Goal: Answer question/provide support: Share knowledge or assist other users

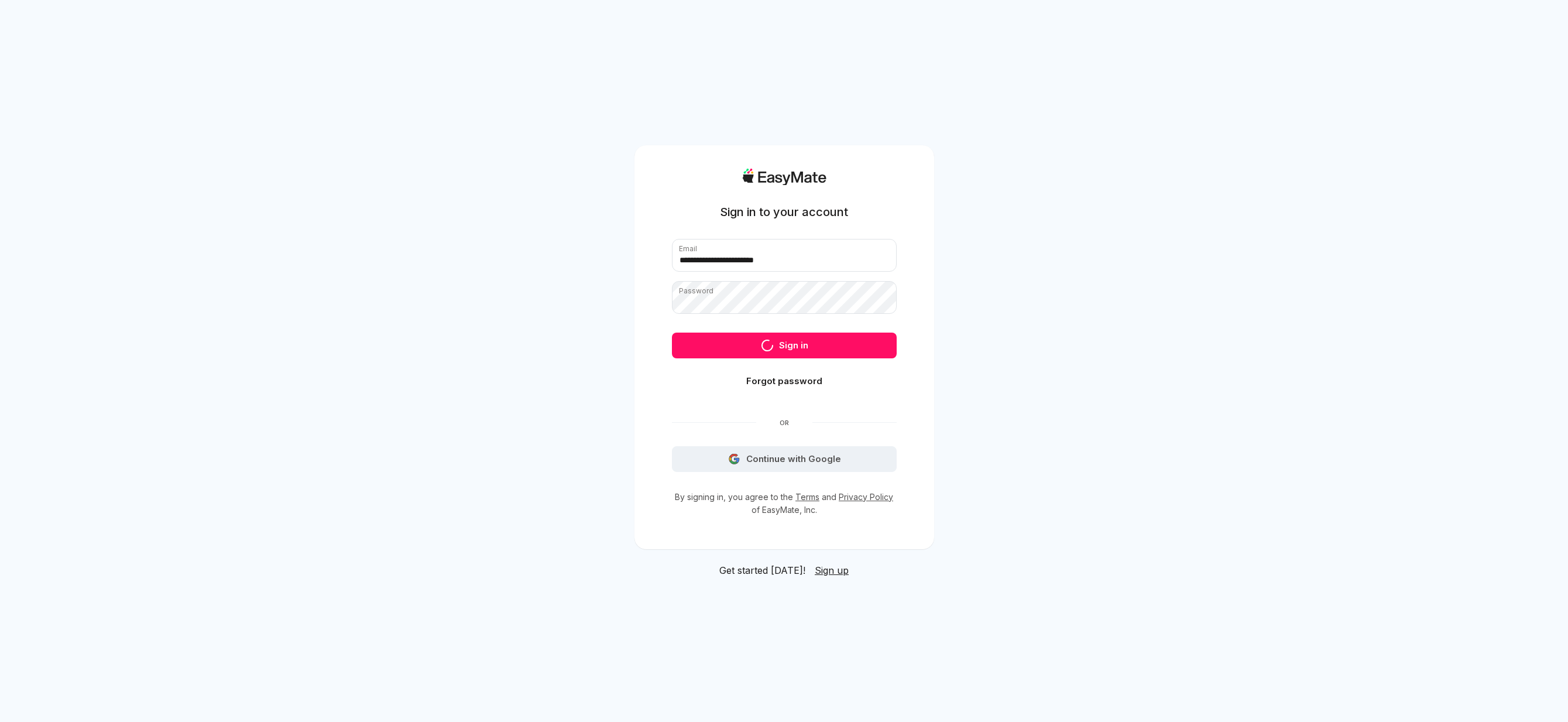
click at [1128, 273] on div "**********" at bounding box center [784, 361] width 1568 height 722
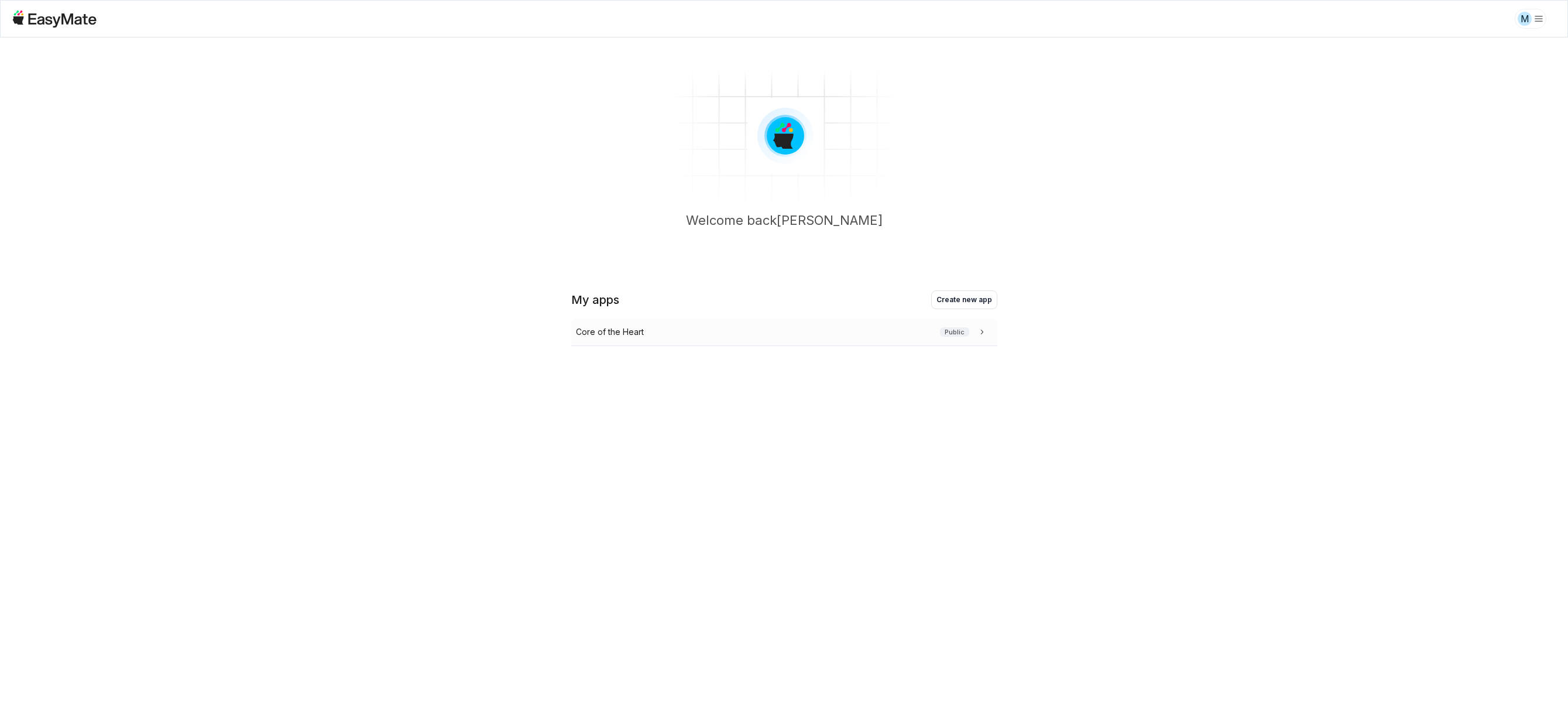
click at [614, 338] on p "Core of the Heart" at bounding box center [609, 331] width 68 height 13
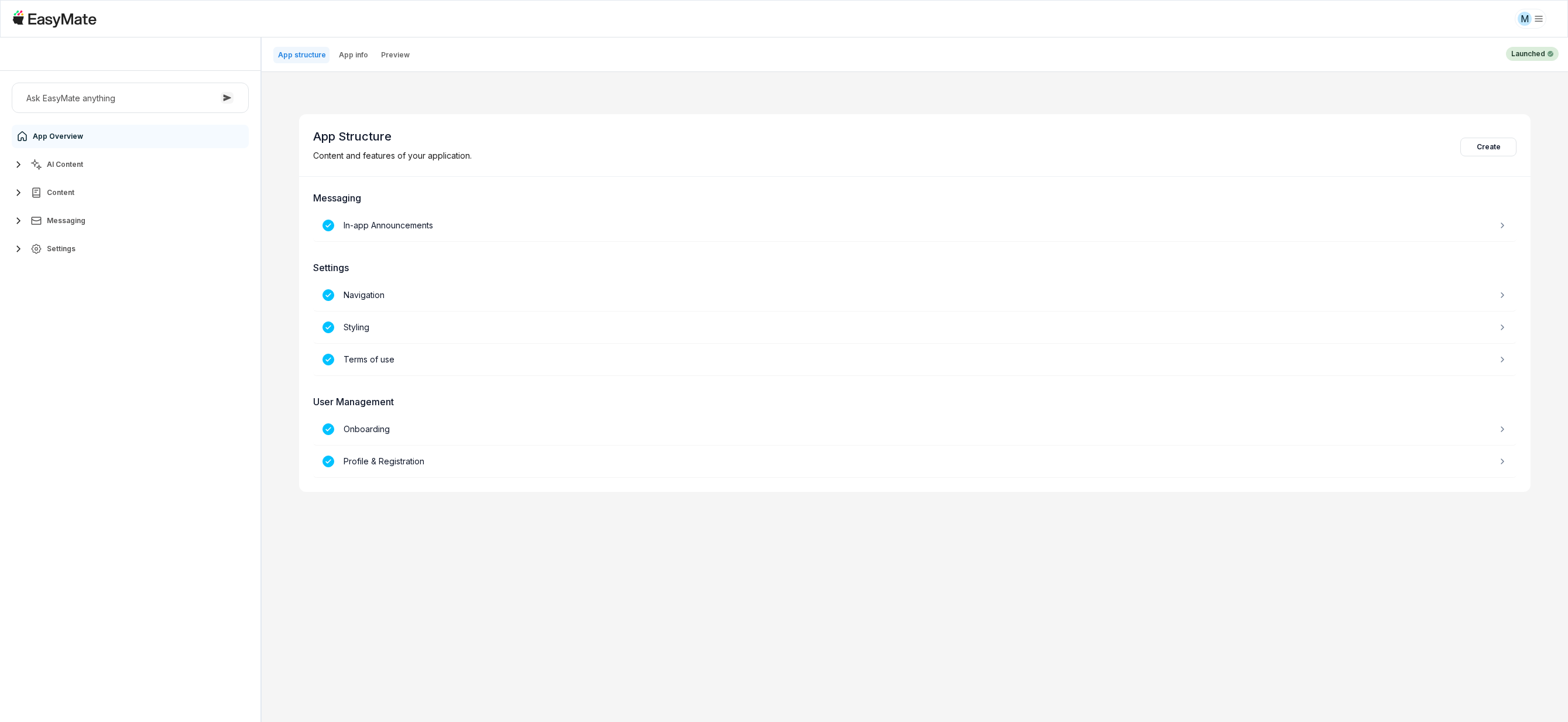
click at [89, 173] on button "AI Content" at bounding box center [130, 164] width 237 height 23
click at [82, 189] on link "Agents 3" at bounding box center [137, 192] width 219 height 23
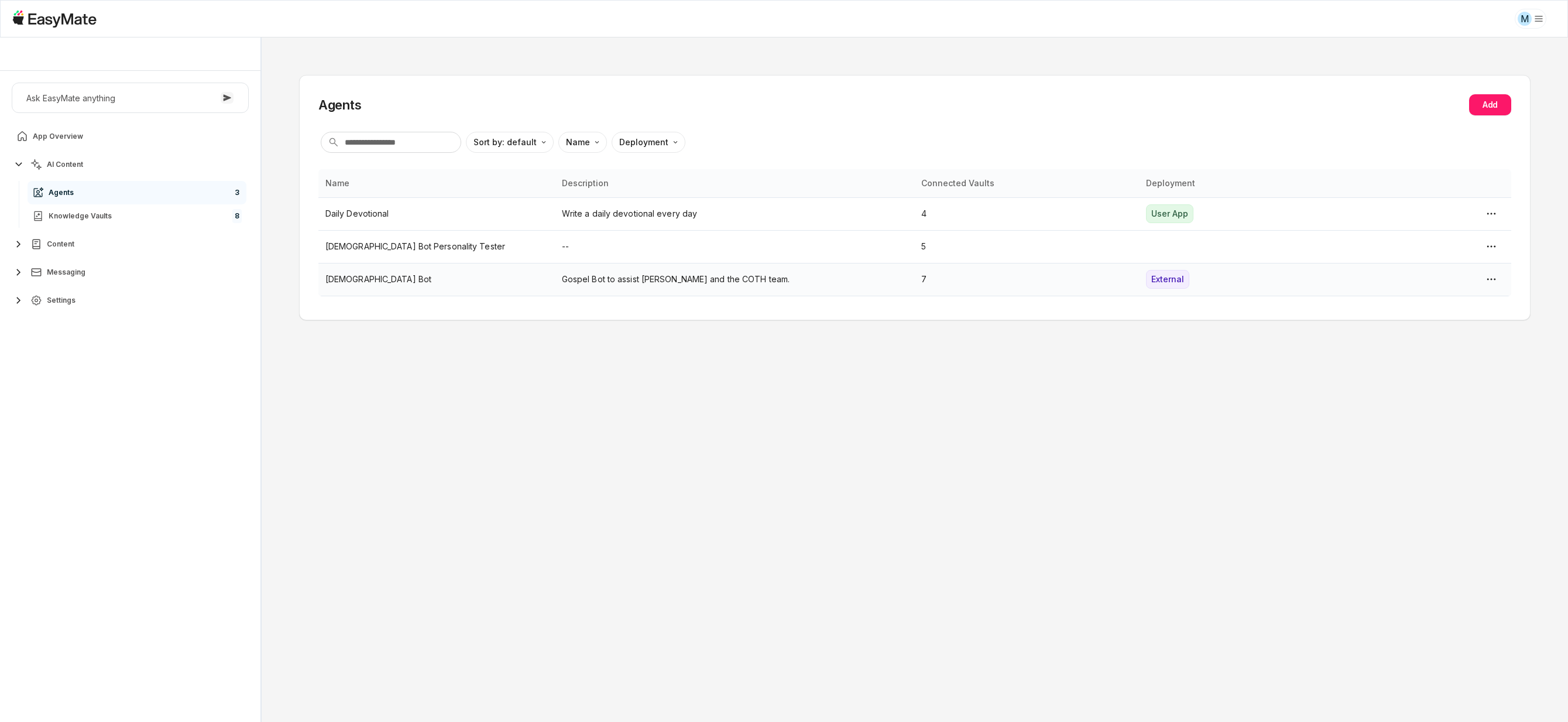
click at [423, 273] on p "[DEMOGRAPHIC_DATA] Bot" at bounding box center [436, 279] width 222 height 13
type textarea "*"
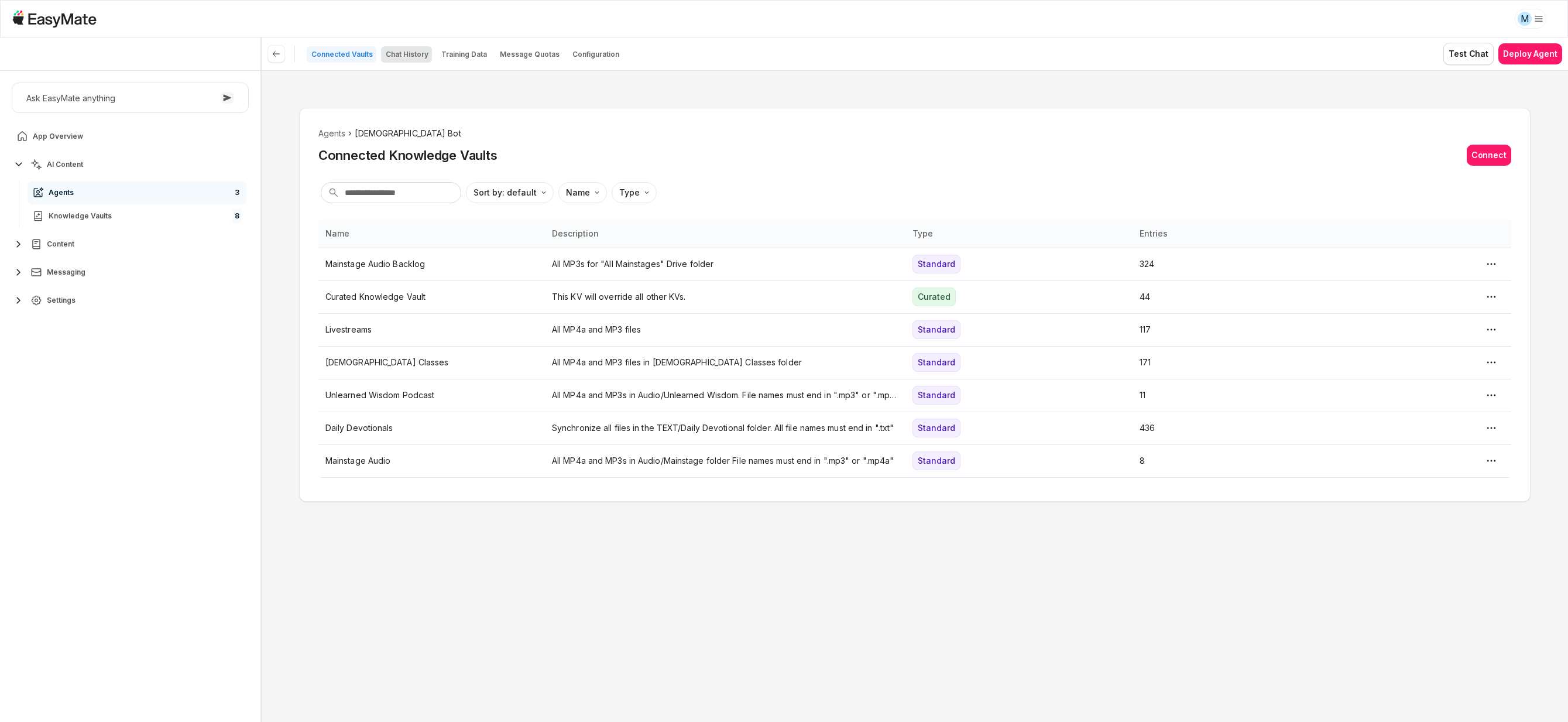
click at [396, 56] on p "Chat History" at bounding box center [407, 54] width 43 height 9
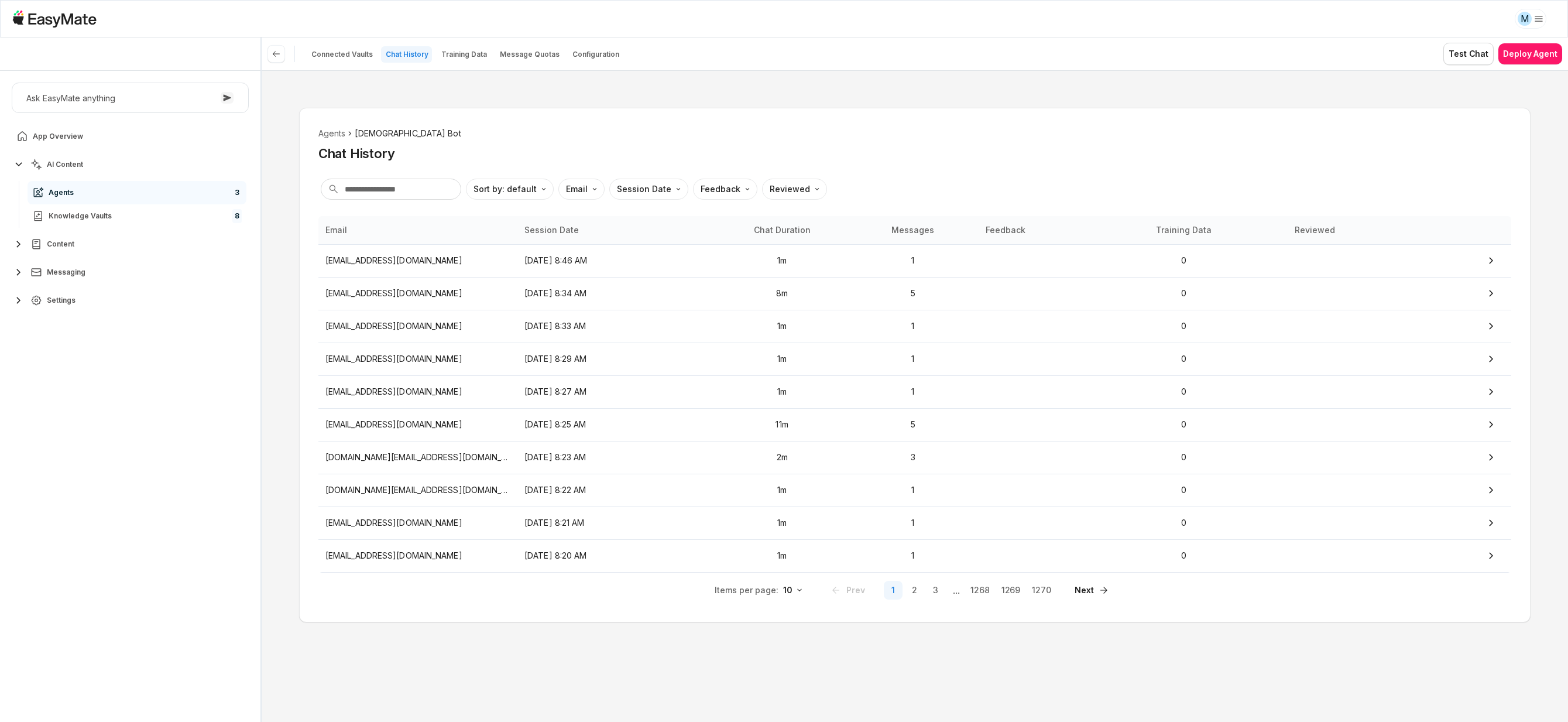
click at [378, 204] on div "Agents Gospel Bot Chat History Sort by: default Direction Email Session Date Fe…" at bounding box center [915, 365] width 1232 height 514
click at [380, 195] on input "text" at bounding box center [391, 189] width 141 height 21
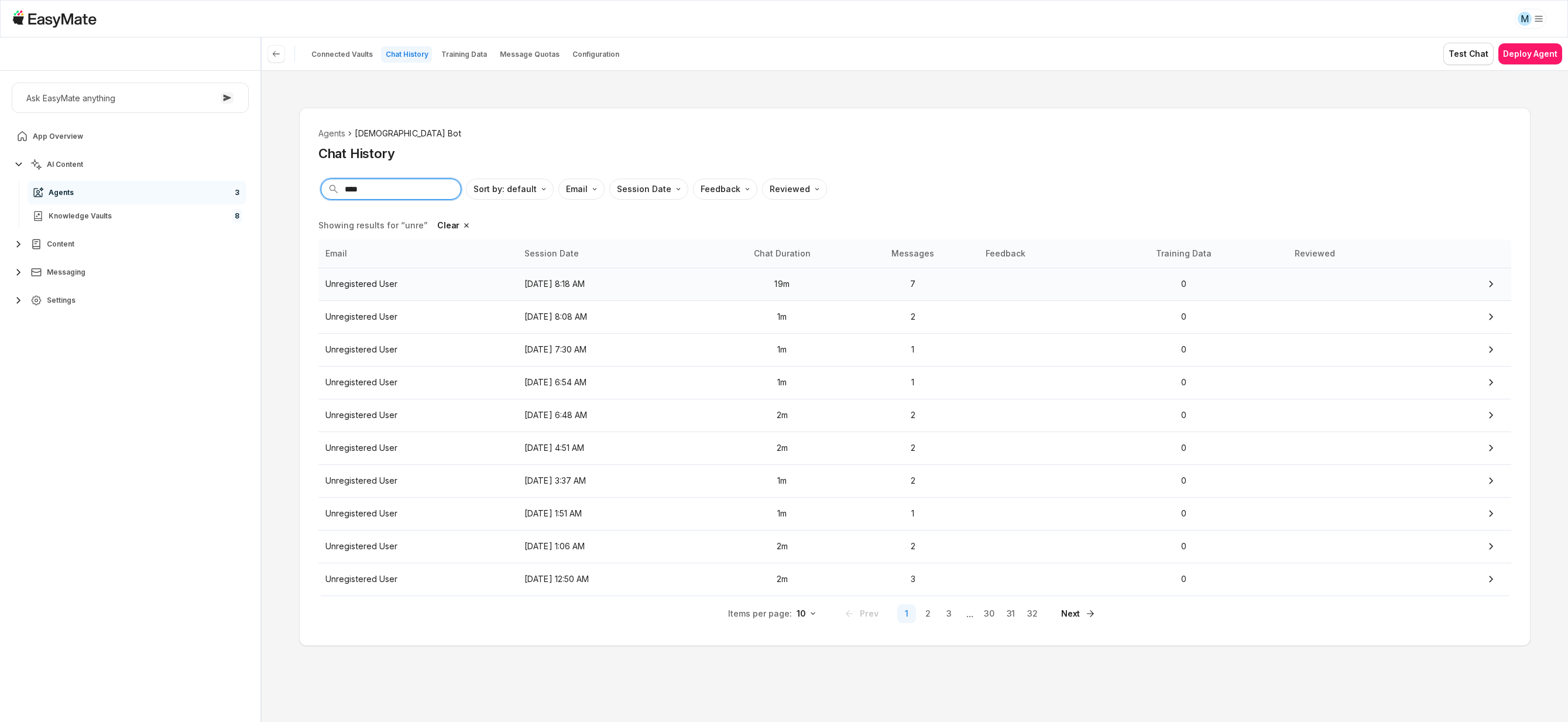
type input "****"
click at [387, 286] on p "Unregistered User" at bounding box center [417, 284] width 185 height 13
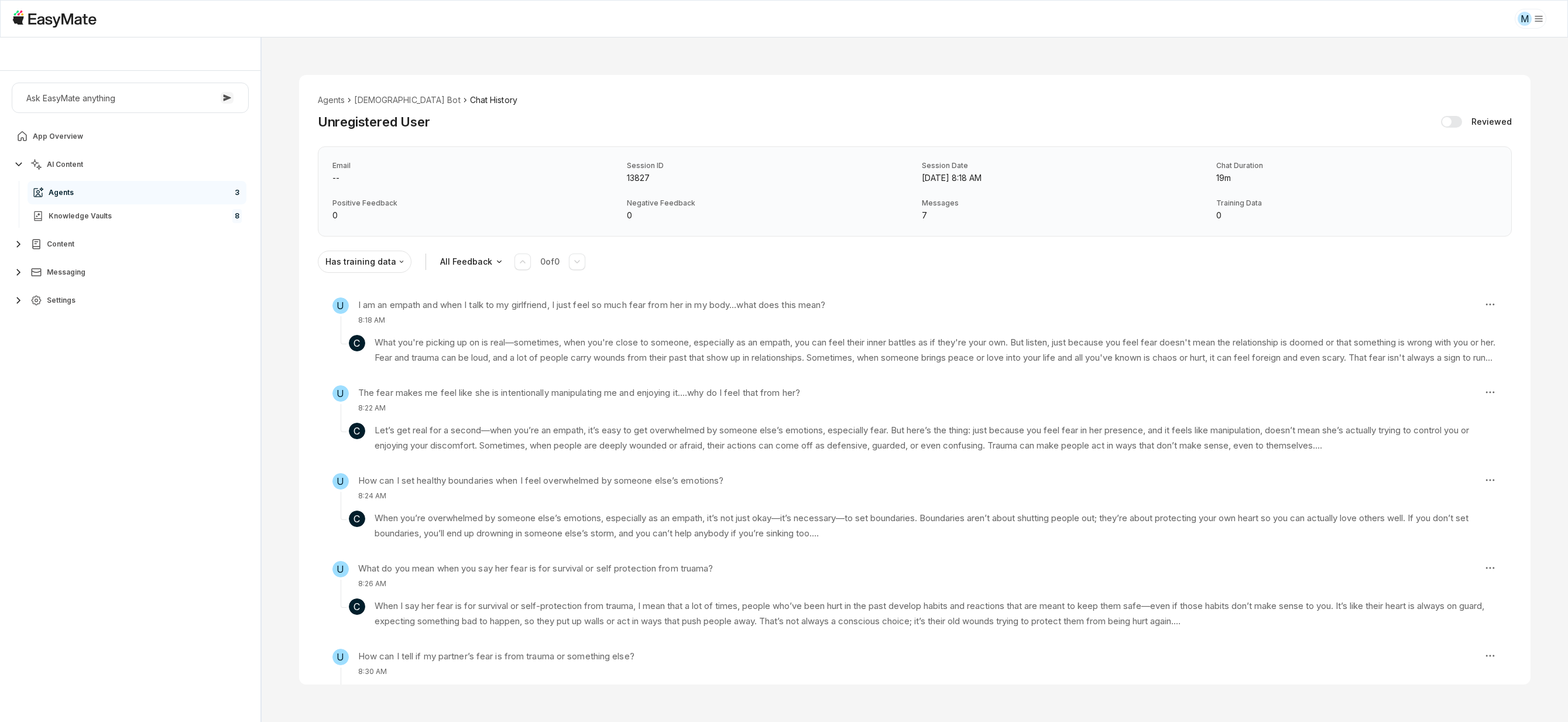
click at [633, 178] on p "13827" at bounding box center [767, 178] width 281 height 13
click at [666, 175] on p "13827" at bounding box center [767, 178] width 281 height 13
drag, startPoint x: 626, startPoint y: 178, endPoint x: 650, endPoint y: 176, distance: 24.1
click at [650, 176] on p "13827" at bounding box center [767, 178] width 281 height 13
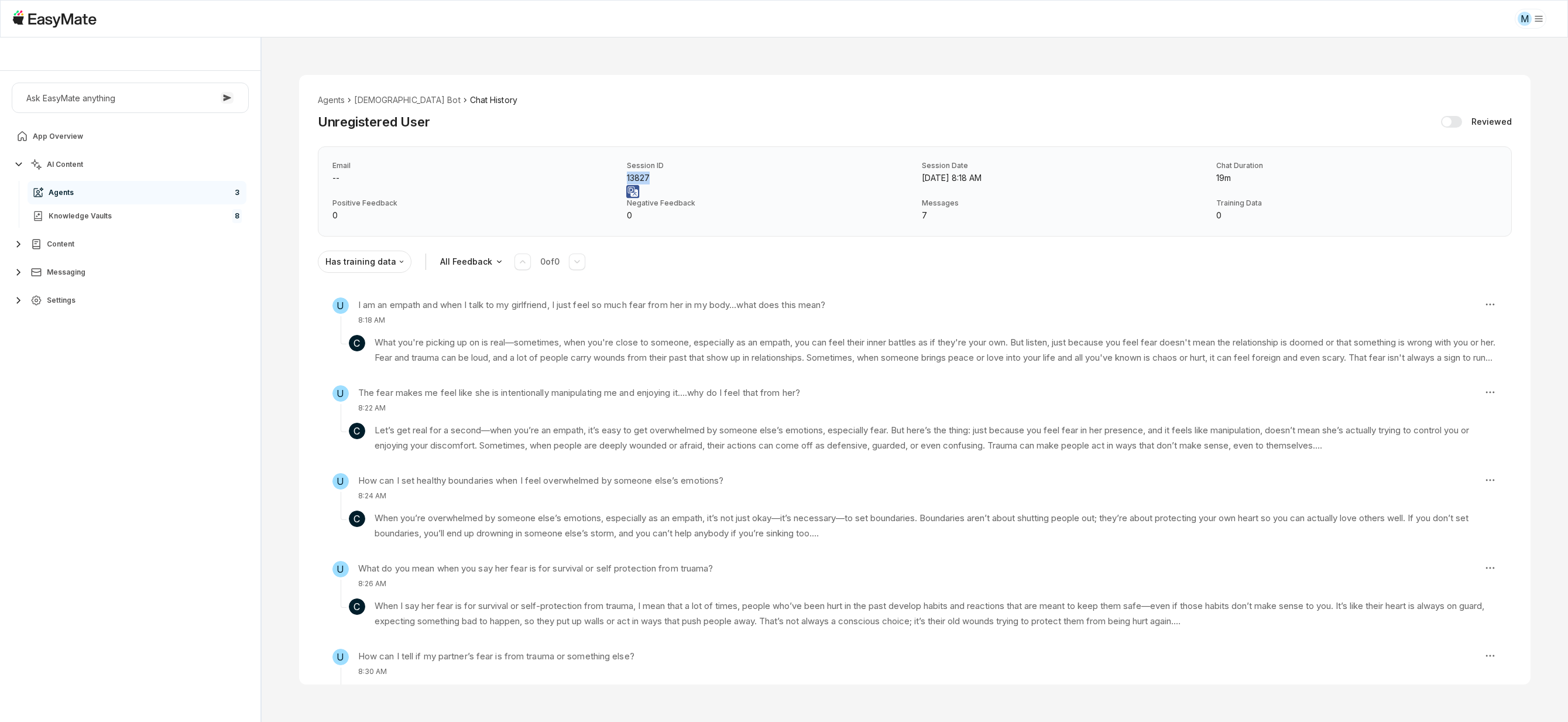
click at [745, 177] on p "13827" at bounding box center [767, 178] width 281 height 13
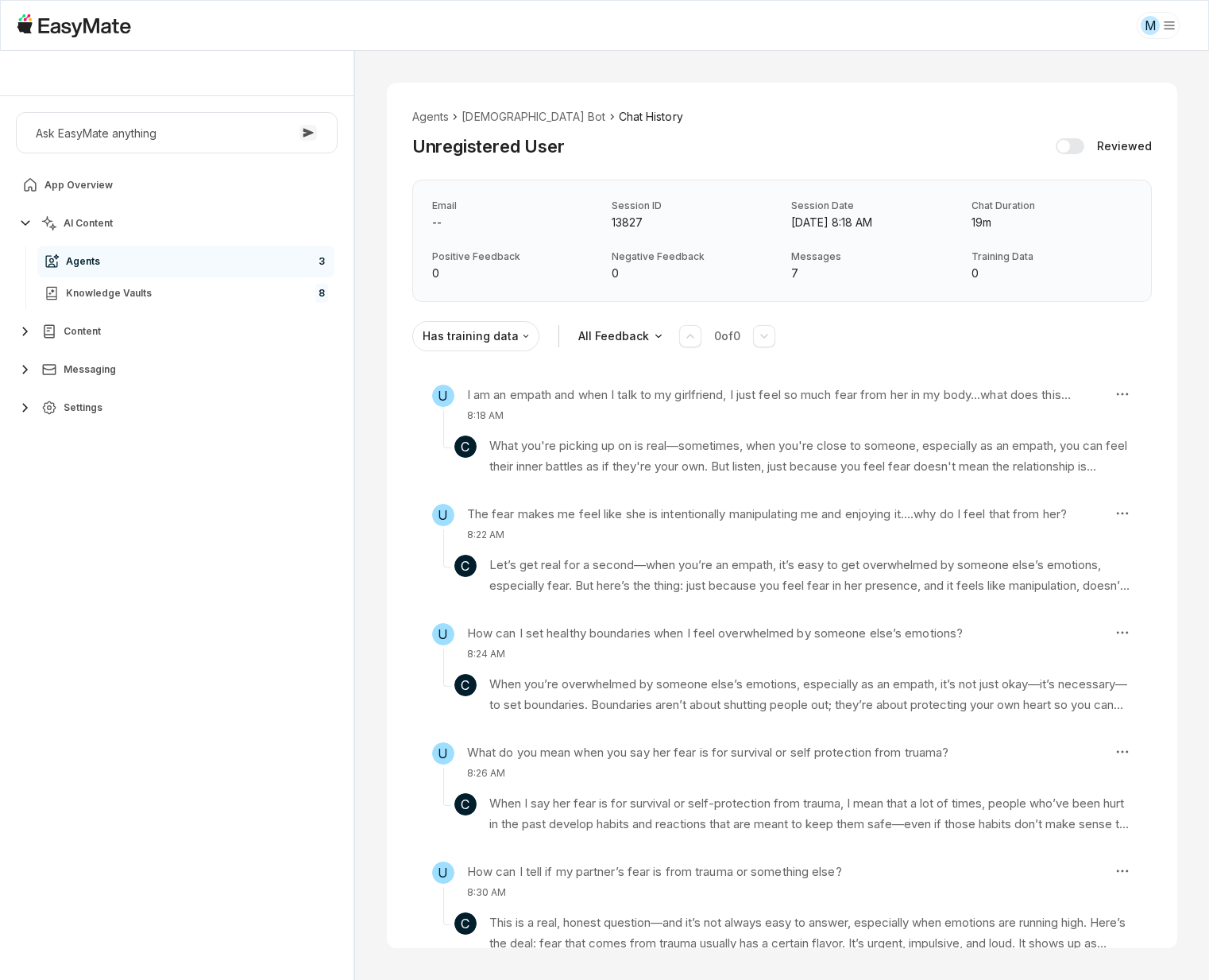
click at [611, 222] on p "13827" at bounding box center [691, 223] width 160 height 17
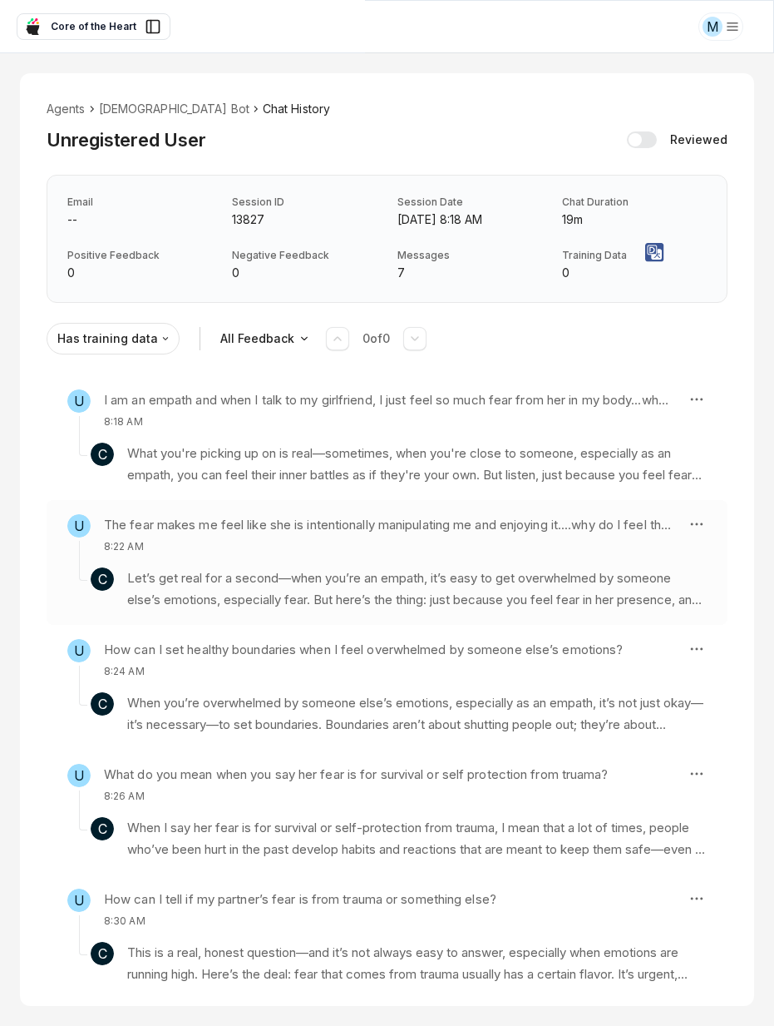
type textarea "*"
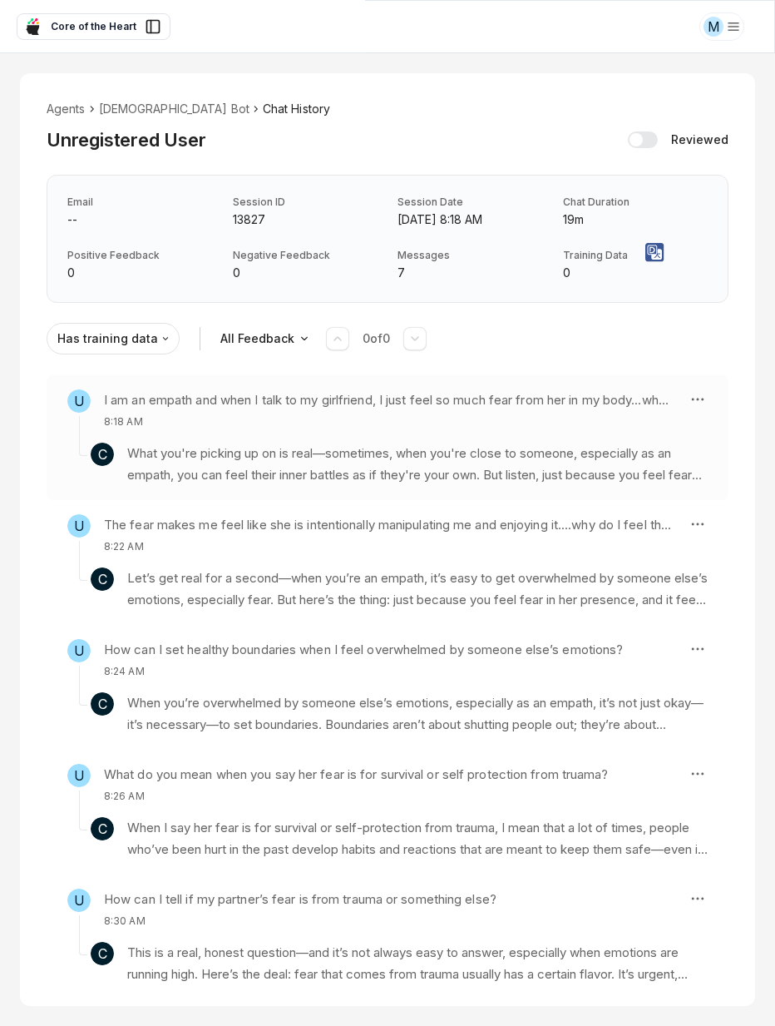
click at [481, 452] on p "What you're picking up on is real—sometimes, when you're close to someone, espe…" at bounding box center [417, 464] width 581 height 44
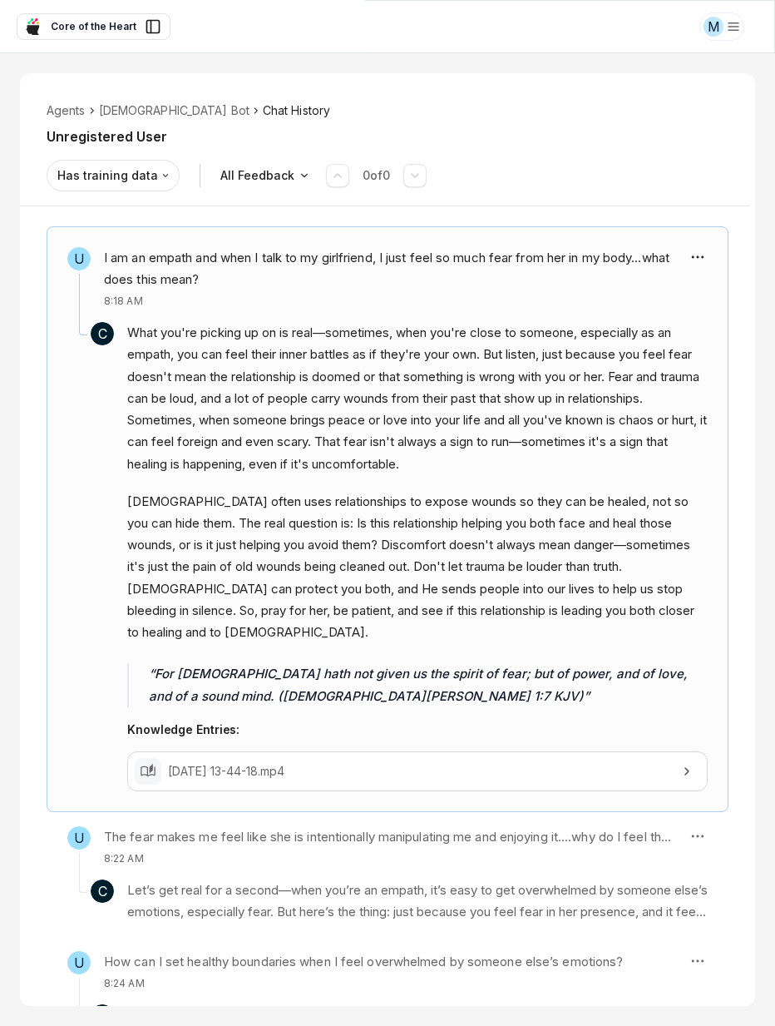
scroll to position [230, 0]
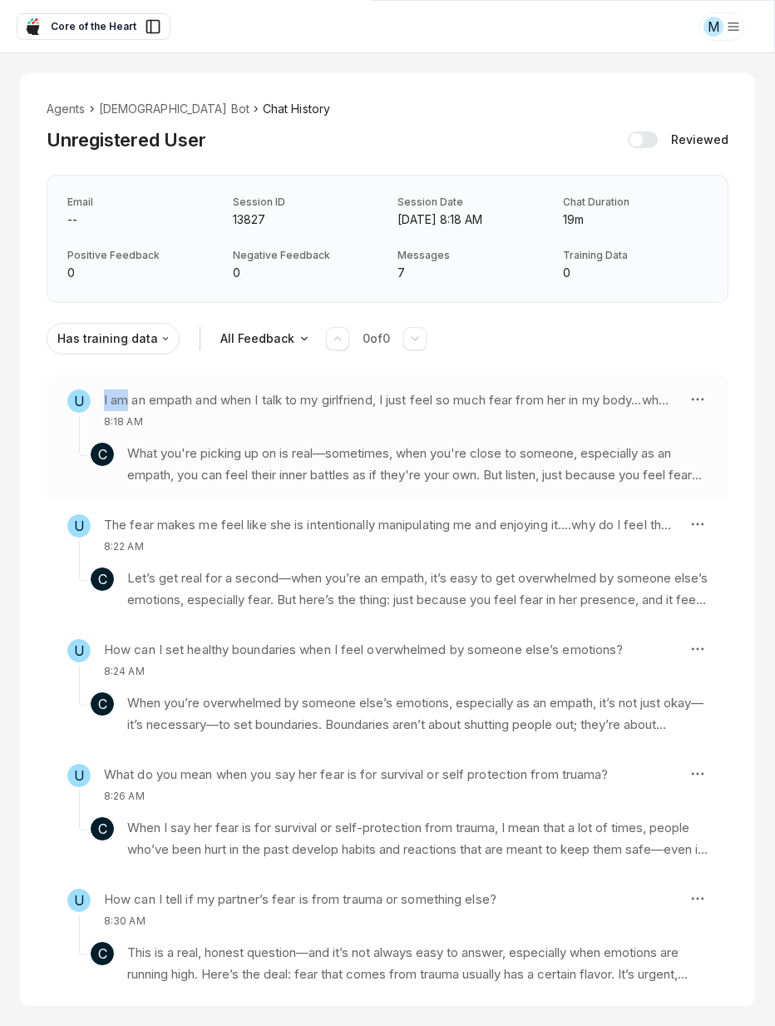
drag, startPoint x: 105, startPoint y: 399, endPoint x: 135, endPoint y: 406, distance: 30.7
click at [129, 400] on h3 "I am an empath and when I talk to my girlfriend, I just feel so much fear from …" at bounding box center [389, 400] width 571 height 22
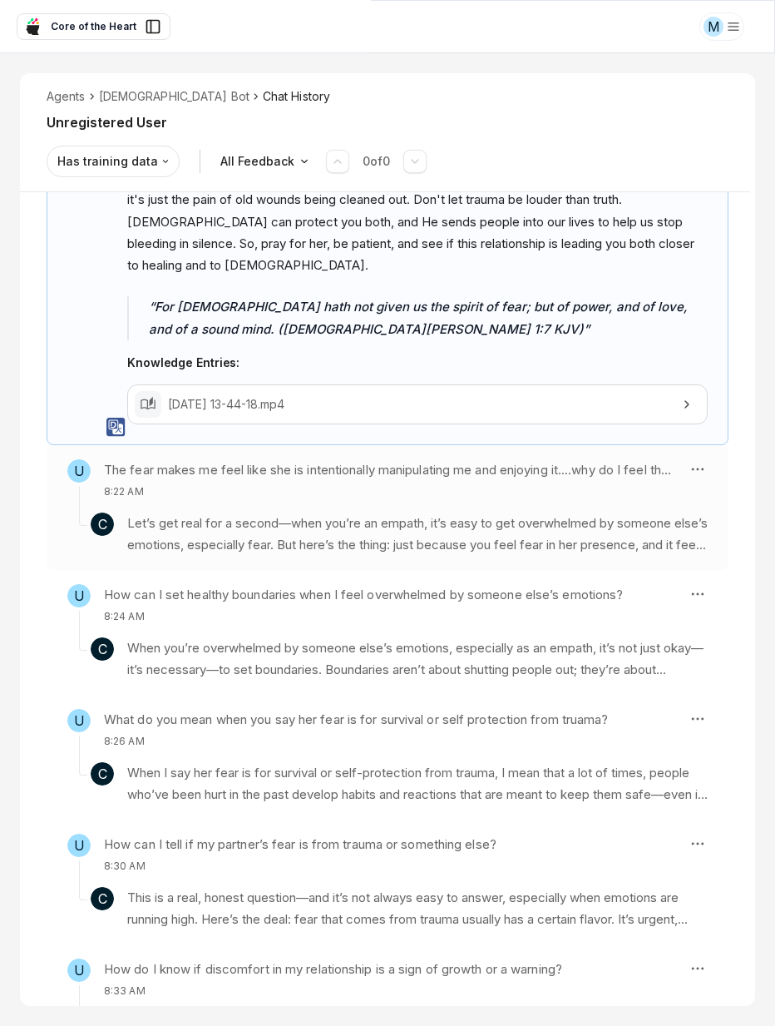
scroll to position [724, 0]
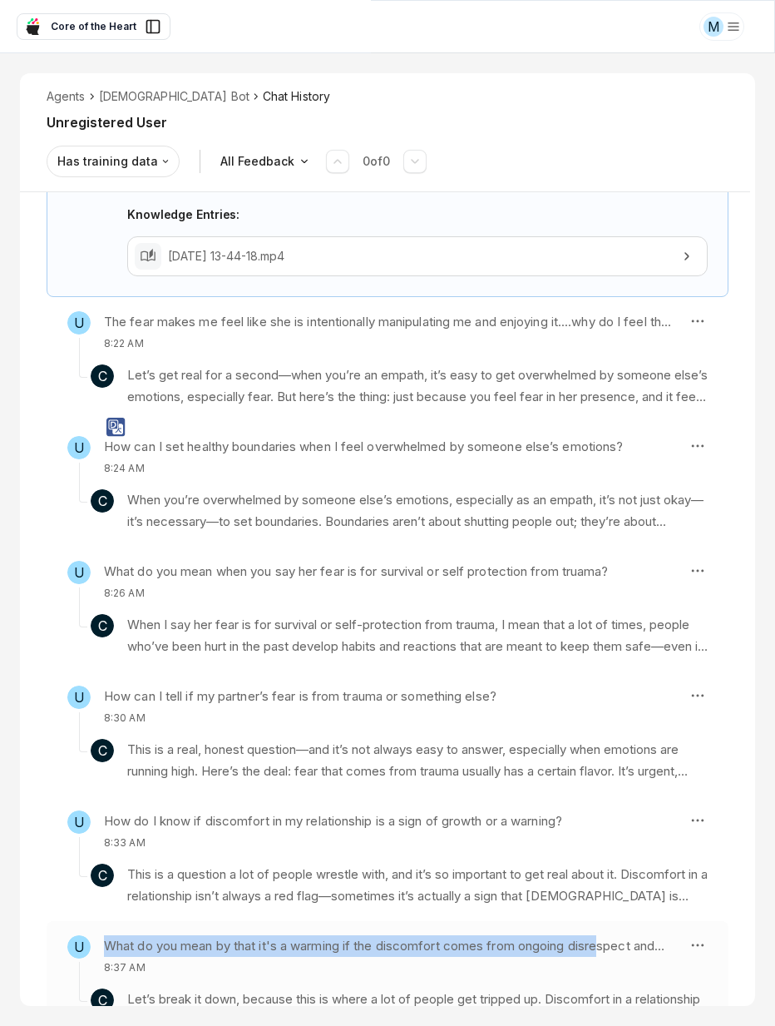
drag, startPoint x: 106, startPoint y: 876, endPoint x: 608, endPoint y: 884, distance: 502.4
click at [608, 935] on h3 "What do you mean by that it's a warming if the discomfort comes from ongoing di…" at bounding box center [389, 946] width 571 height 22
copy h3 "What do you mean by that it's a warming if the discomfort comes from ongoing di…"
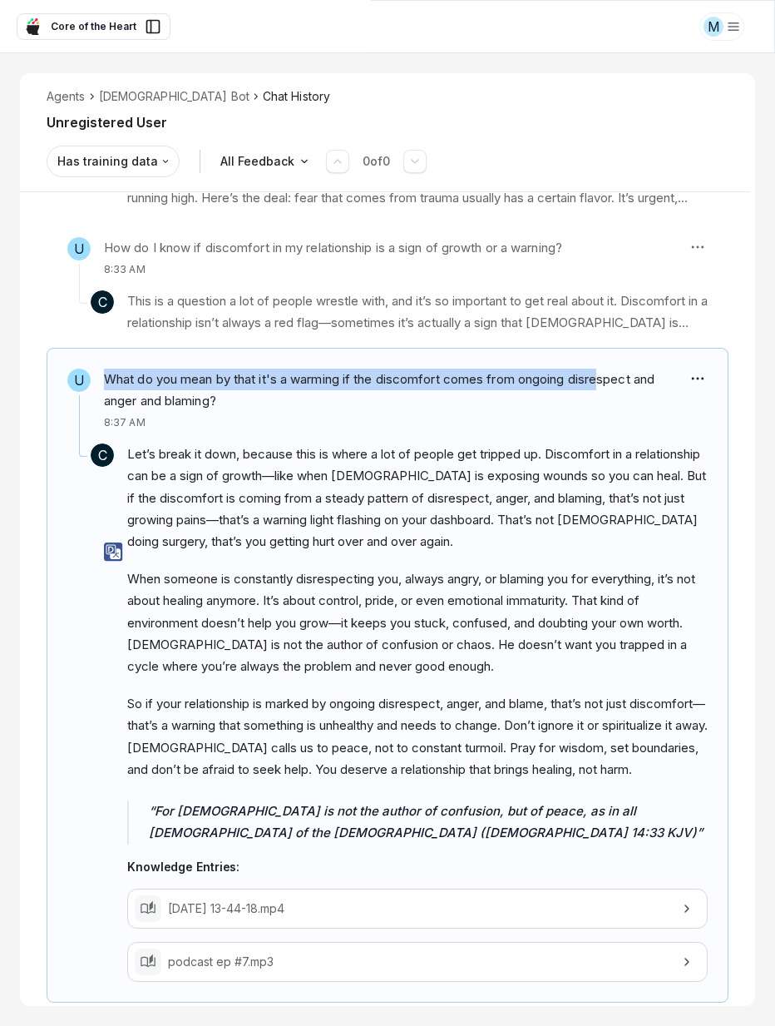
scroll to position [0, 0]
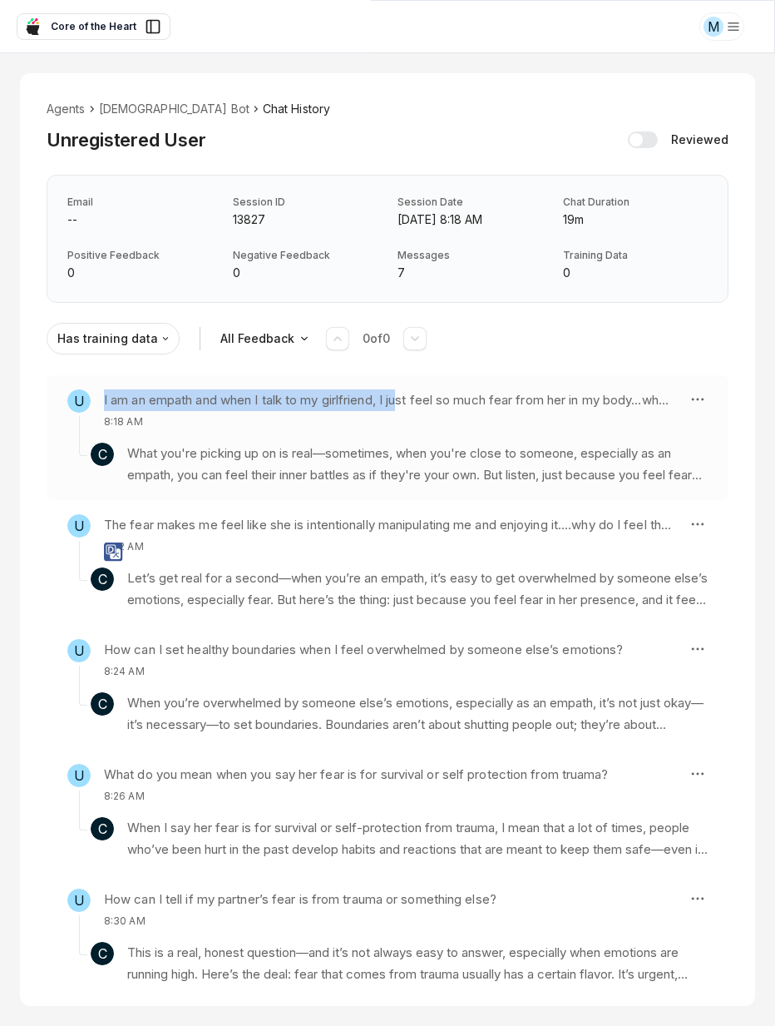
drag, startPoint x: 105, startPoint y: 396, endPoint x: 408, endPoint y: 396, distance: 303.6
click at [408, 396] on h3 "I am an empath and when I talk to my girlfriend, I just feel so much fear from …" at bounding box center [389, 400] width 571 height 22
copy h3 "I am an empath and when I talk to my girlfriend, I ju"
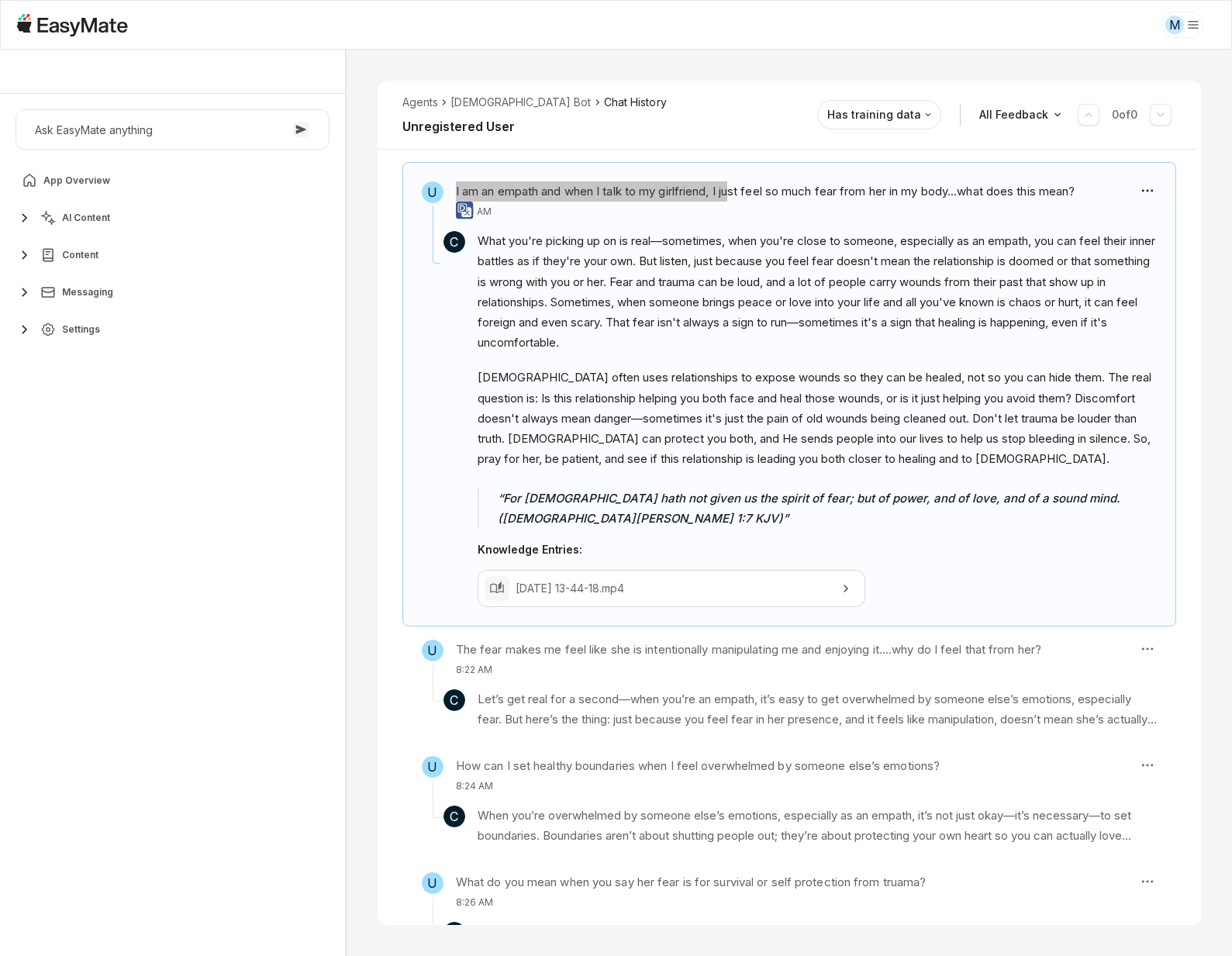
scroll to position [99, 0]
type textarea "*"
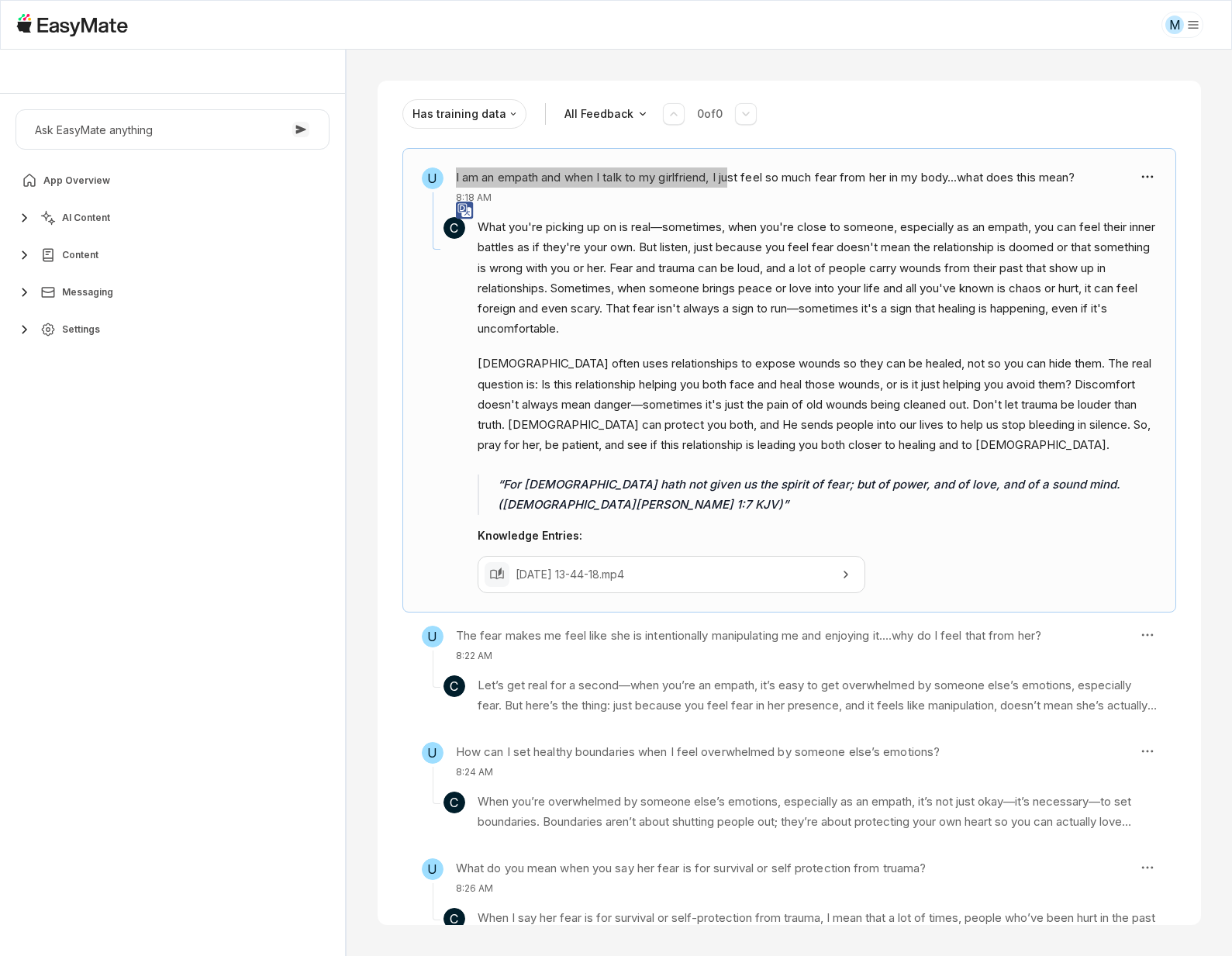
scroll to position [0, 0]
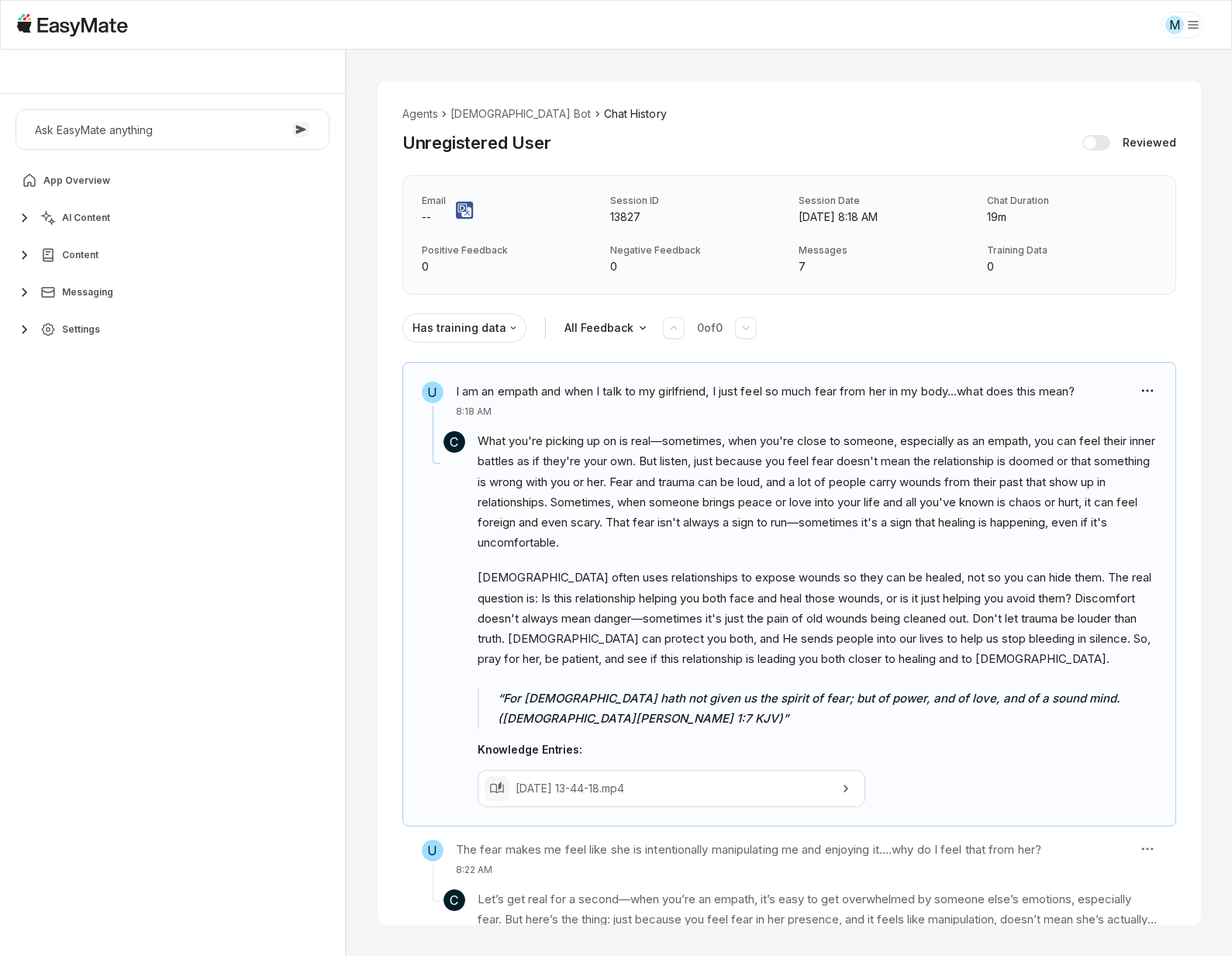
click at [627, 214] on p "13827" at bounding box center [695, 217] width 170 height 17
click at [249, 526] on div "Ask EasyMate anything App Overview AI Content Content Messaging Settings" at bounding box center [172, 525] width 345 height 862
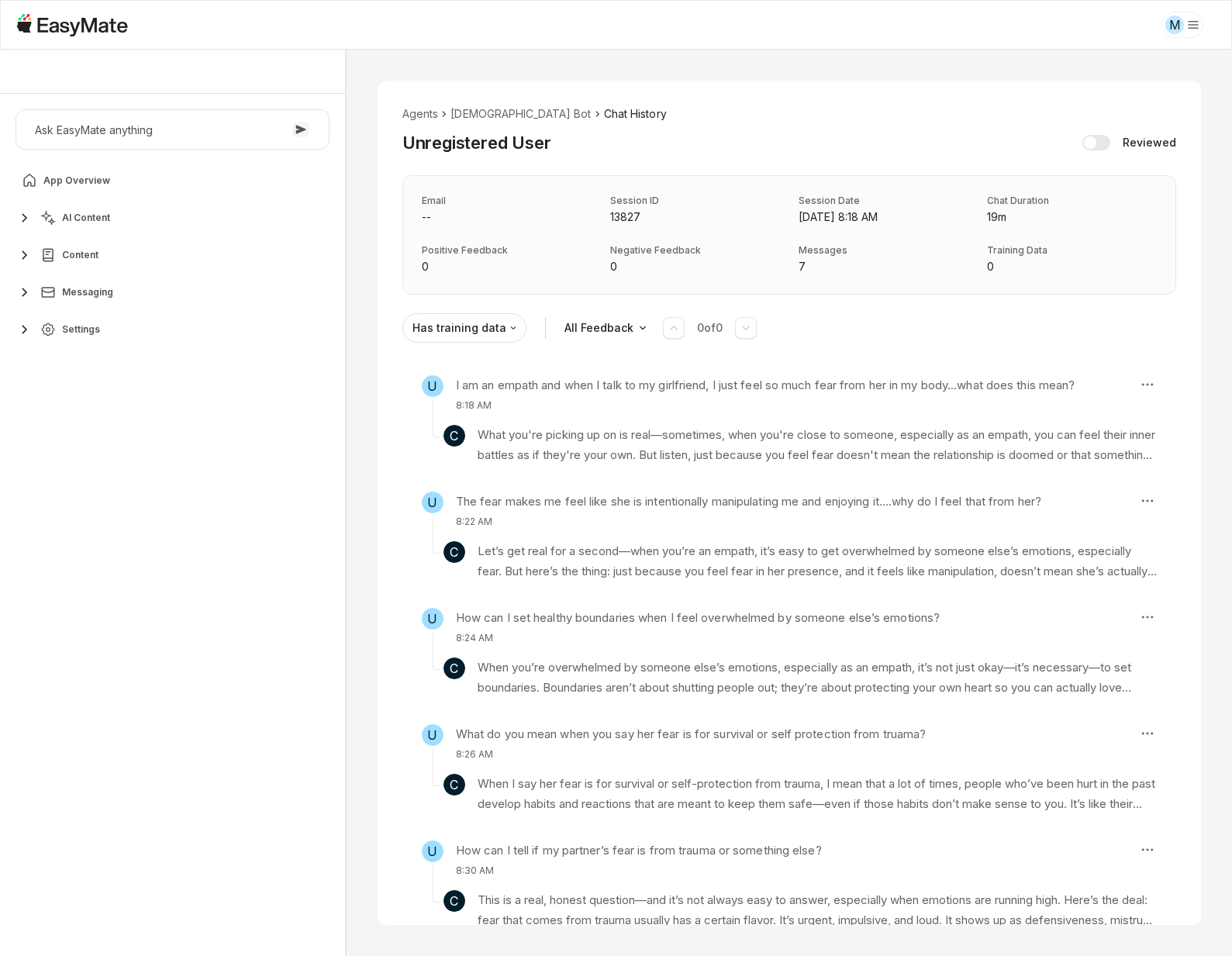
click at [622, 218] on p "13827" at bounding box center [695, 217] width 170 height 17
copy p "13827"
drag, startPoint x: 454, startPoint y: 386, endPoint x: 750, endPoint y: 394, distance: 296.1
click at [750, 394] on h3 "I am an empath and when I talk to my girlfriend, I just feel so much fear from …" at bounding box center [765, 386] width 620 height 20
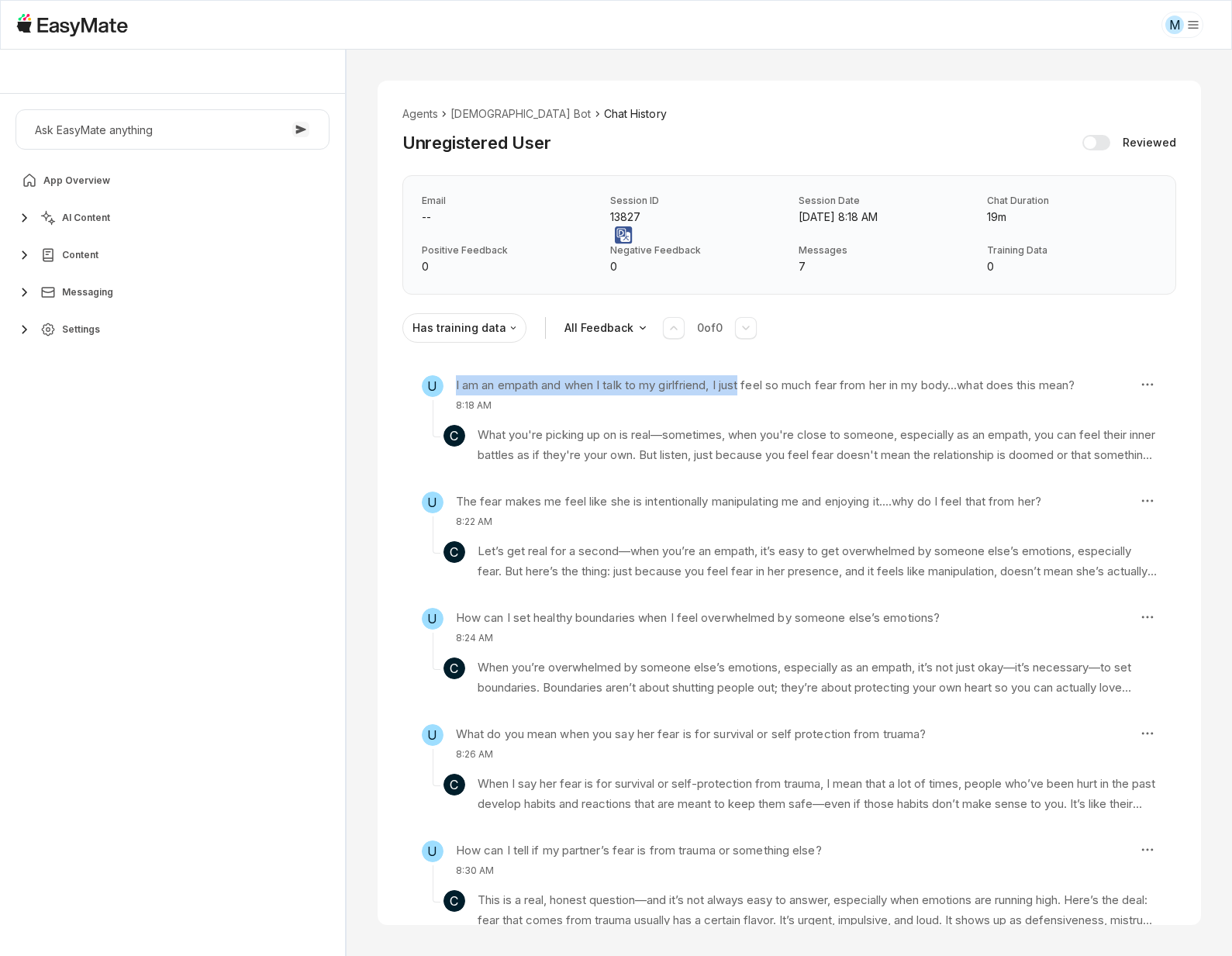
copy h3 "I am an empath and when I talk to my girlfriend, I just"
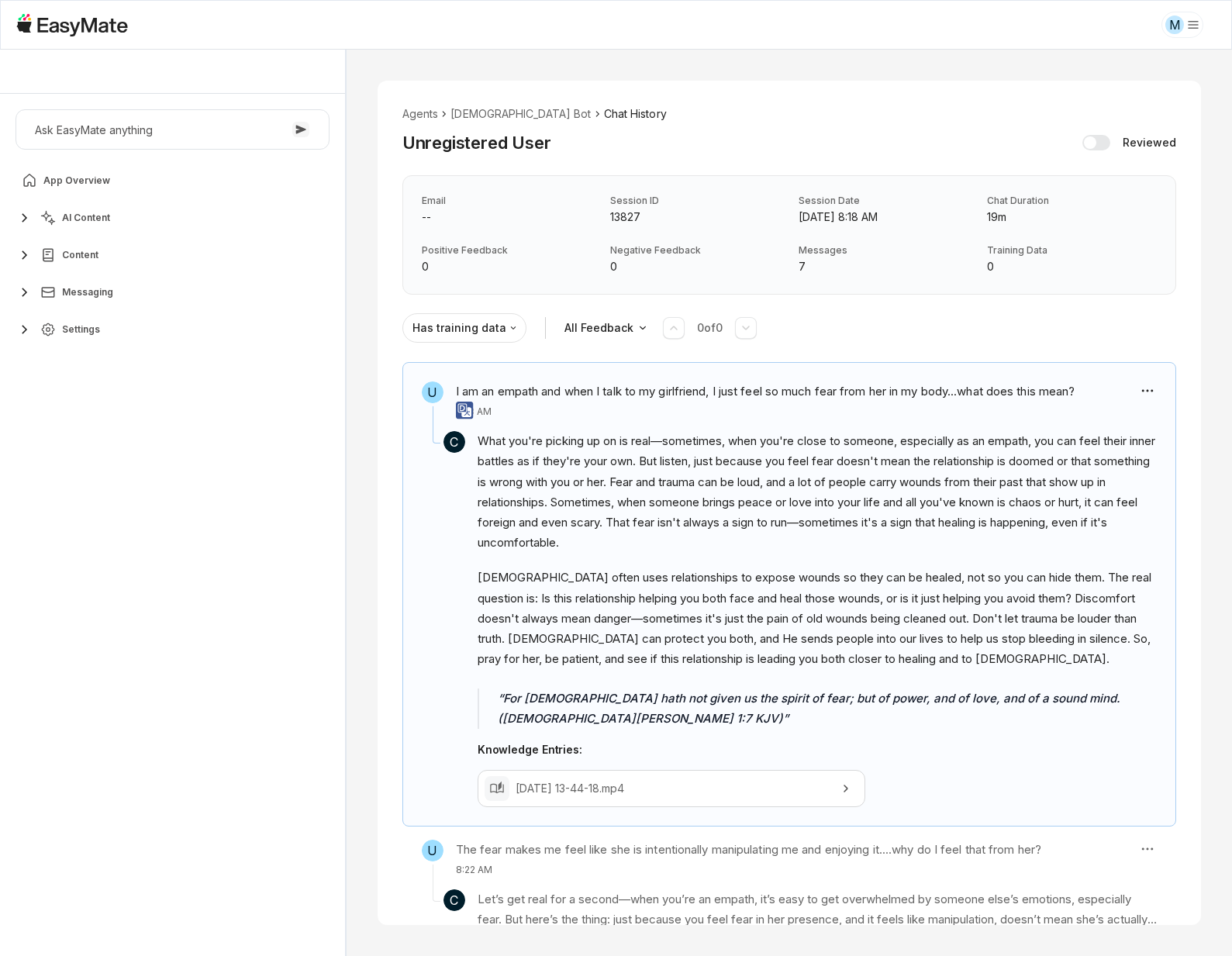
click at [628, 216] on p "13827" at bounding box center [695, 217] width 170 height 17
copy p "13827"
drag, startPoint x: 795, startPoint y: 219, endPoint x: 959, endPoint y: 220, distance: 164.0
click at [959, 220] on div "Email -- Session ID 13827 Session Date [DATE] 8:18 AM Chat Duration 19m Positiv…" at bounding box center [789, 235] width 773 height 119
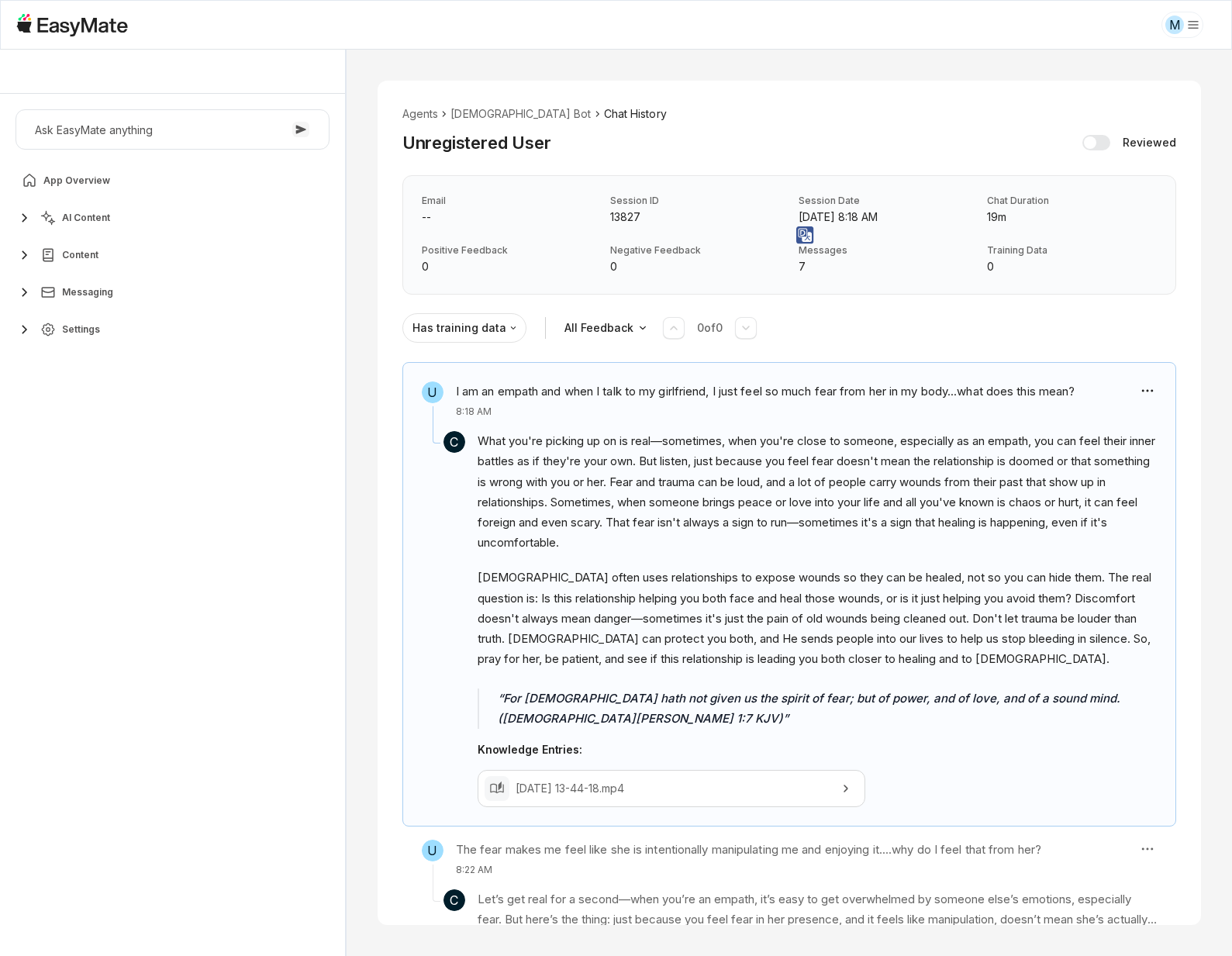
click at [988, 220] on p "19m" at bounding box center [1072, 217] width 170 height 17
drag, startPoint x: 788, startPoint y: 209, endPoint x: 933, endPoint y: 213, distance: 145.1
click at [933, 213] on div "Email -- Session ID 13827 Session Date [DATE] 8:18 AM Chat Duration 19m Positiv…" at bounding box center [789, 235] width 773 height 119
click at [933, 213] on p "[DATE] 8:18 AM" at bounding box center [883, 217] width 170 height 17
drag, startPoint x: 798, startPoint y: 215, endPoint x: 920, endPoint y: 219, distance: 122.1
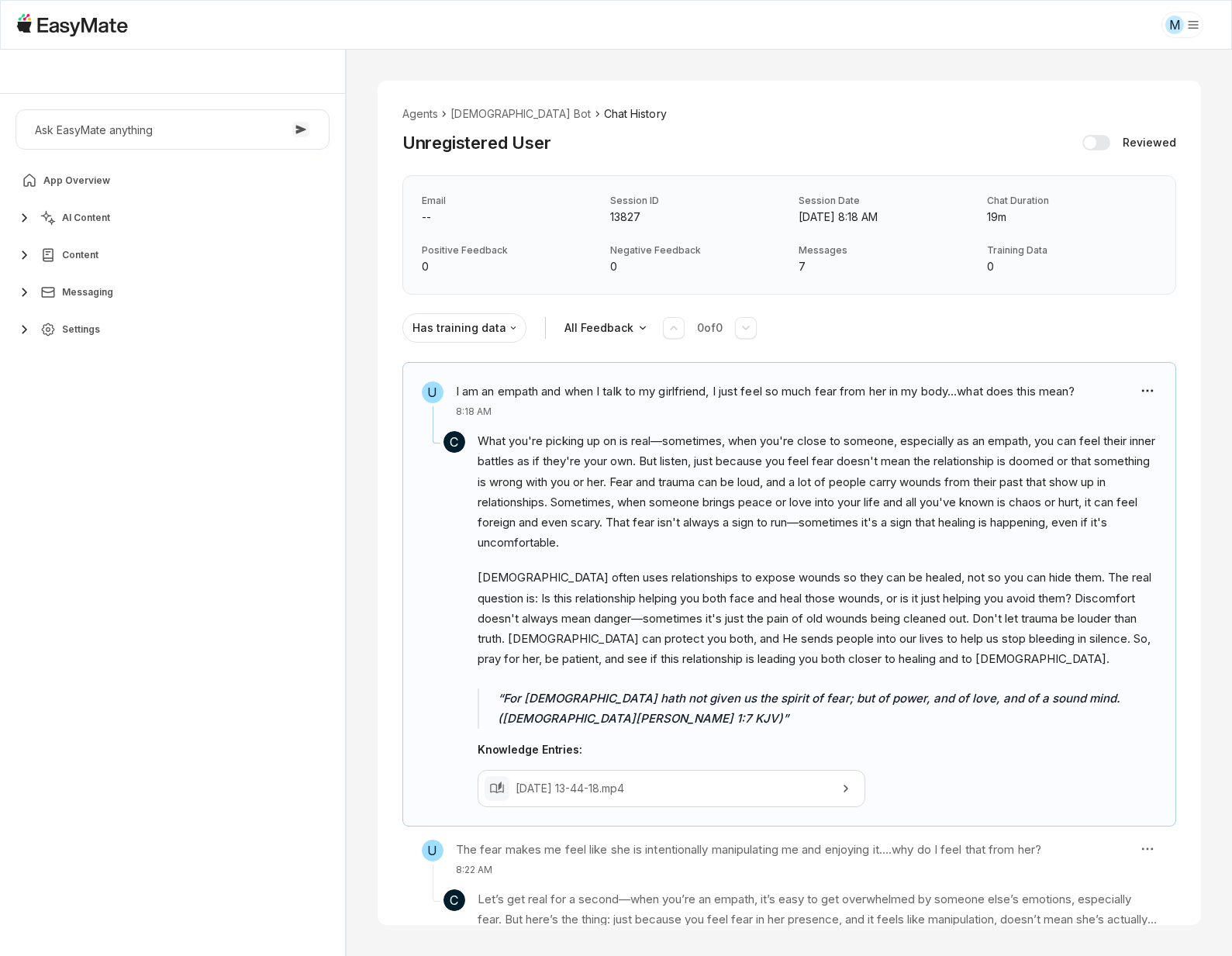
click at [920, 219] on p "[DATE] 8:18 AM" at bounding box center [883, 217] width 170 height 17
click at [417, 110] on li "Agents" at bounding box center [420, 114] width 36 height 17
click at [125, 409] on div "Ask EasyMate anything App Overview AI Content Content Messaging Settings" at bounding box center [172, 525] width 345 height 862
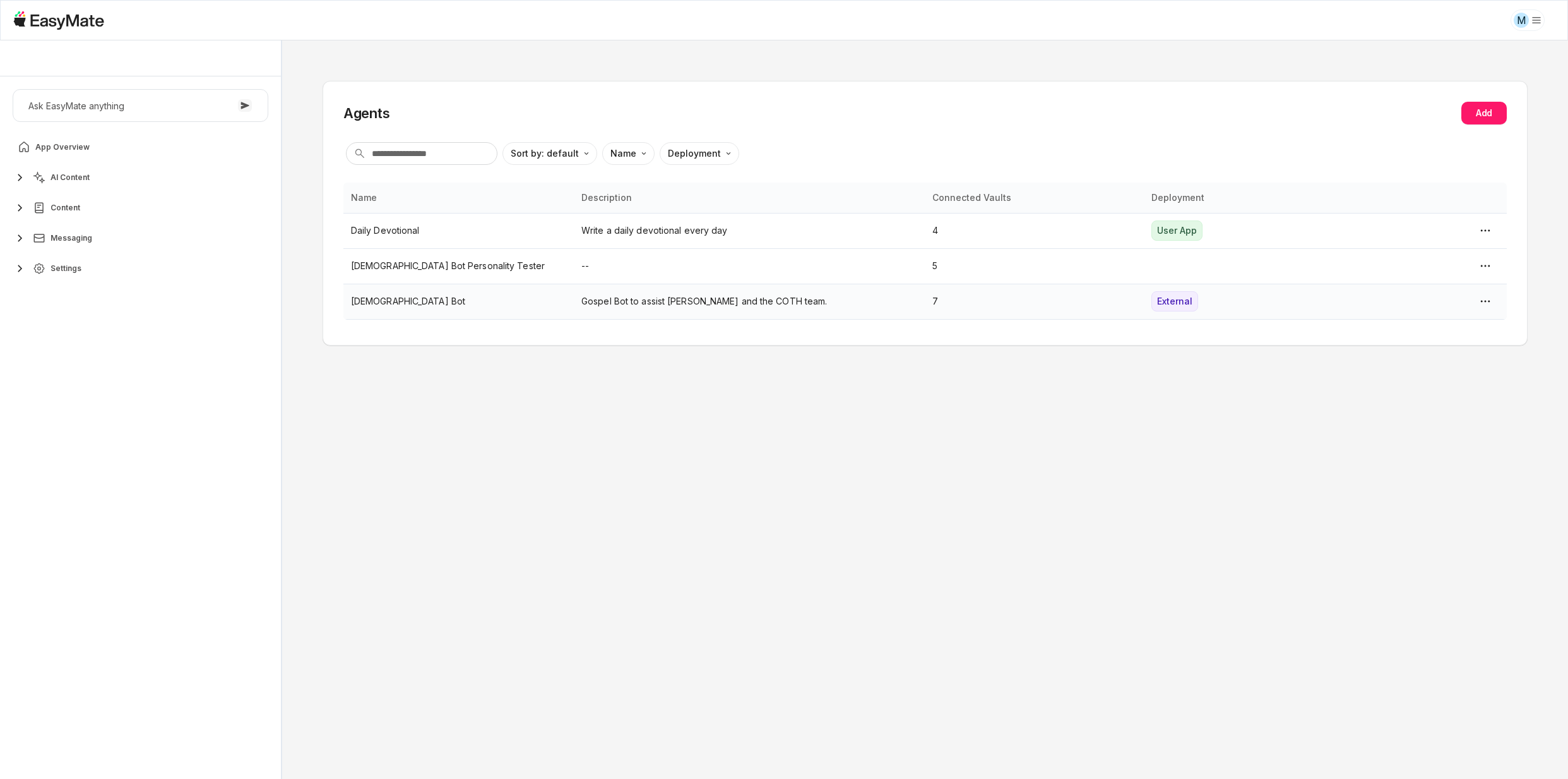
click at [446, 300] on p "[DEMOGRAPHIC_DATA] Bot" at bounding box center [458, 301] width 216 height 14
type textarea "*"
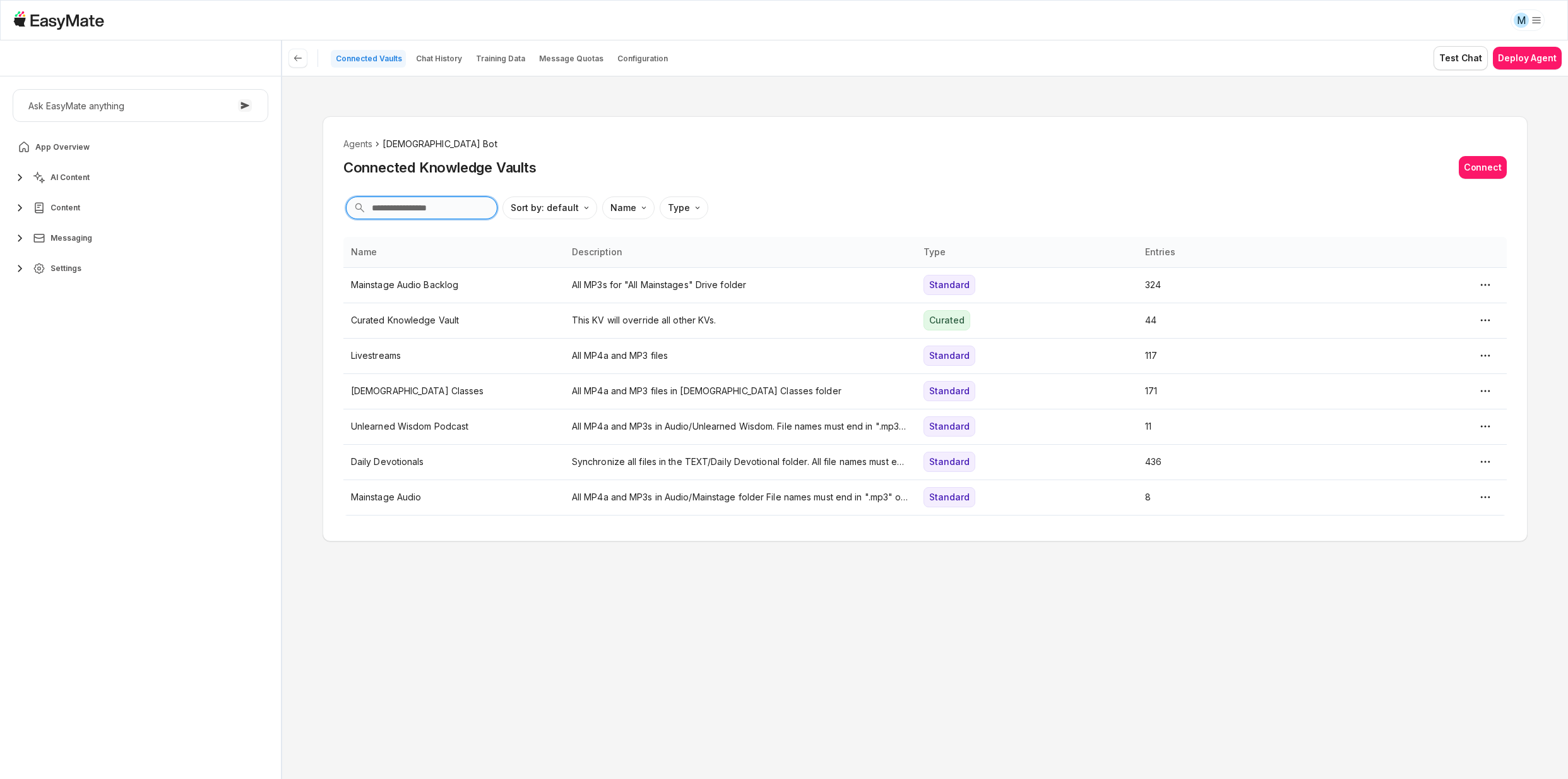
click at [401, 213] on input "text" at bounding box center [422, 208] width 152 height 23
paste input "**********"
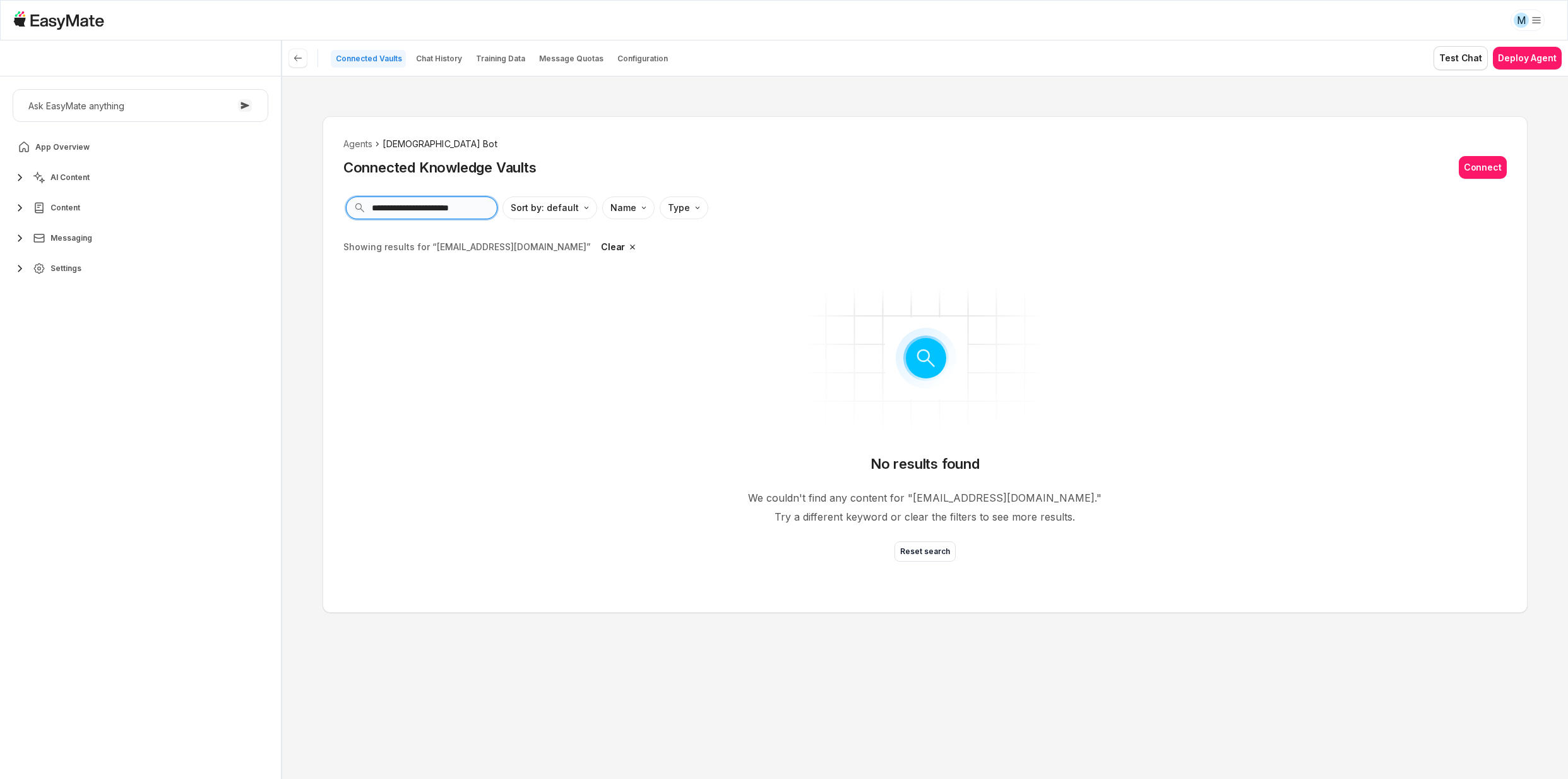
type input "**********"
click at [395, 213] on input "**********" at bounding box center [422, 208] width 152 height 23
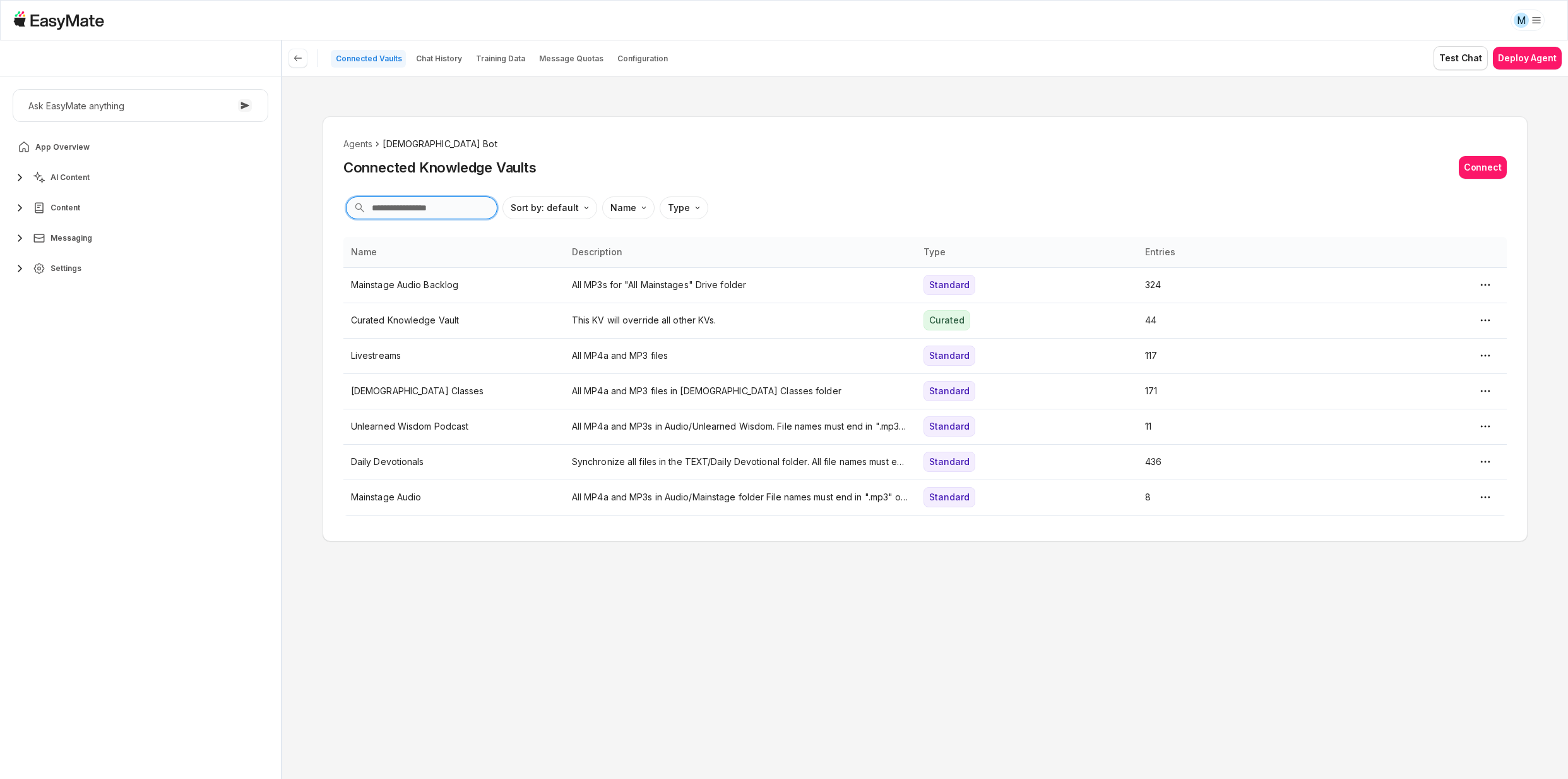
type input "*"
click at [87, 184] on button "AI Content" at bounding box center [140, 177] width 256 height 25
click at [76, 204] on span "Agents" at bounding box center [66, 207] width 27 height 10
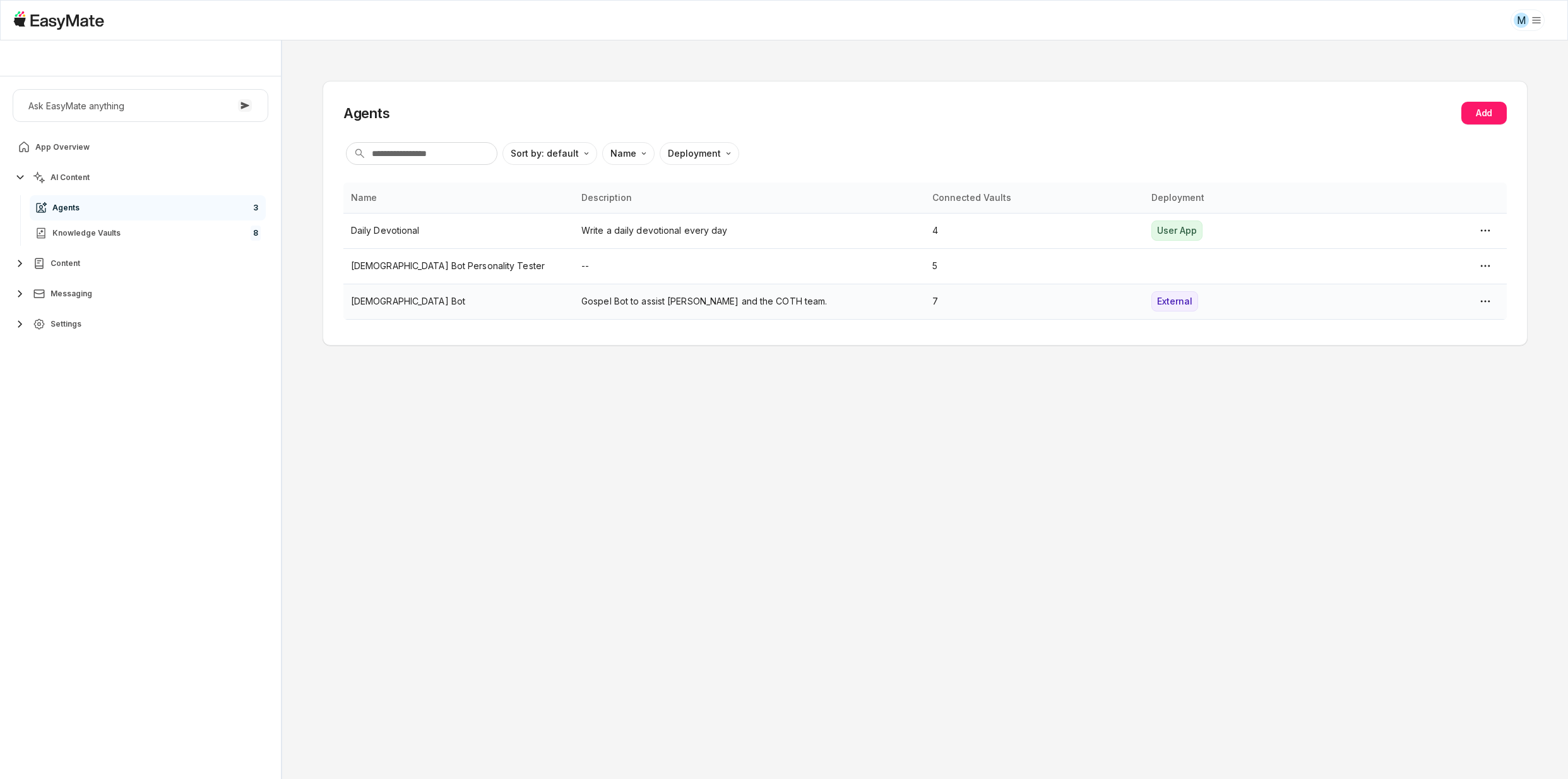
click at [379, 306] on p "[DEMOGRAPHIC_DATA] Bot" at bounding box center [458, 301] width 216 height 14
type textarea "*"
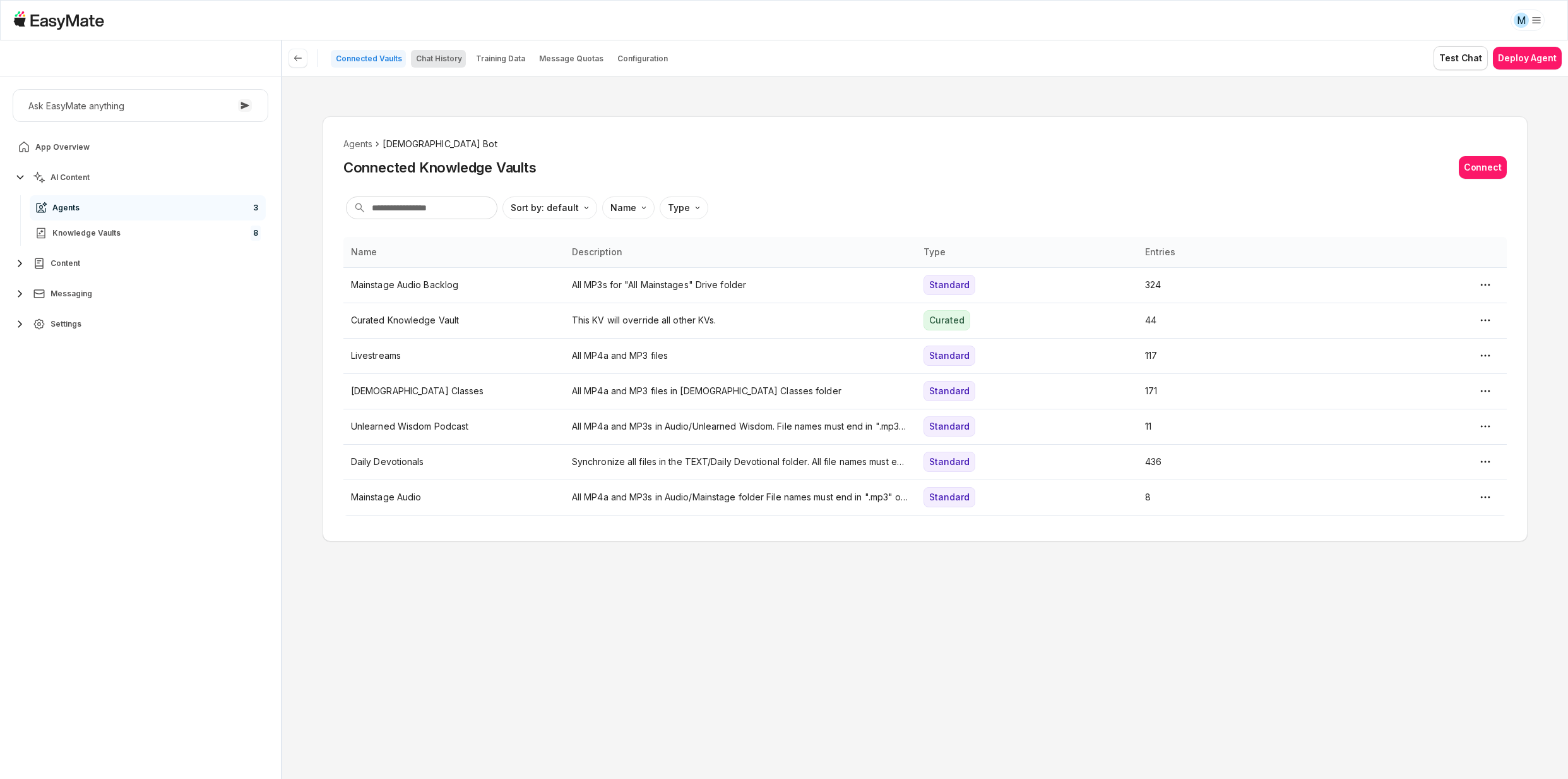
click at [428, 55] on p "Chat History" at bounding box center [439, 58] width 46 height 10
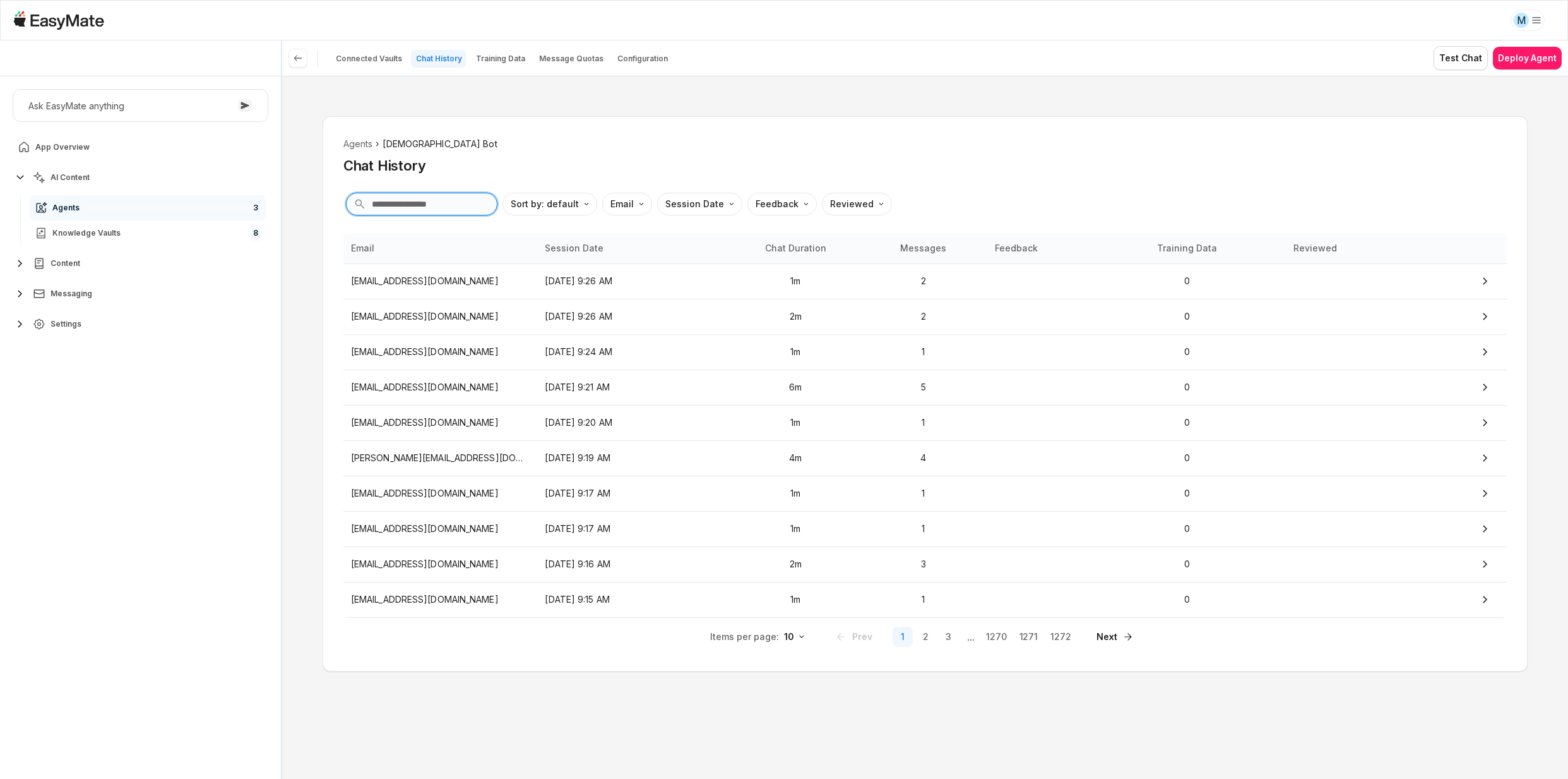
click at [395, 209] on input "text" at bounding box center [422, 204] width 152 height 23
paste input "**********"
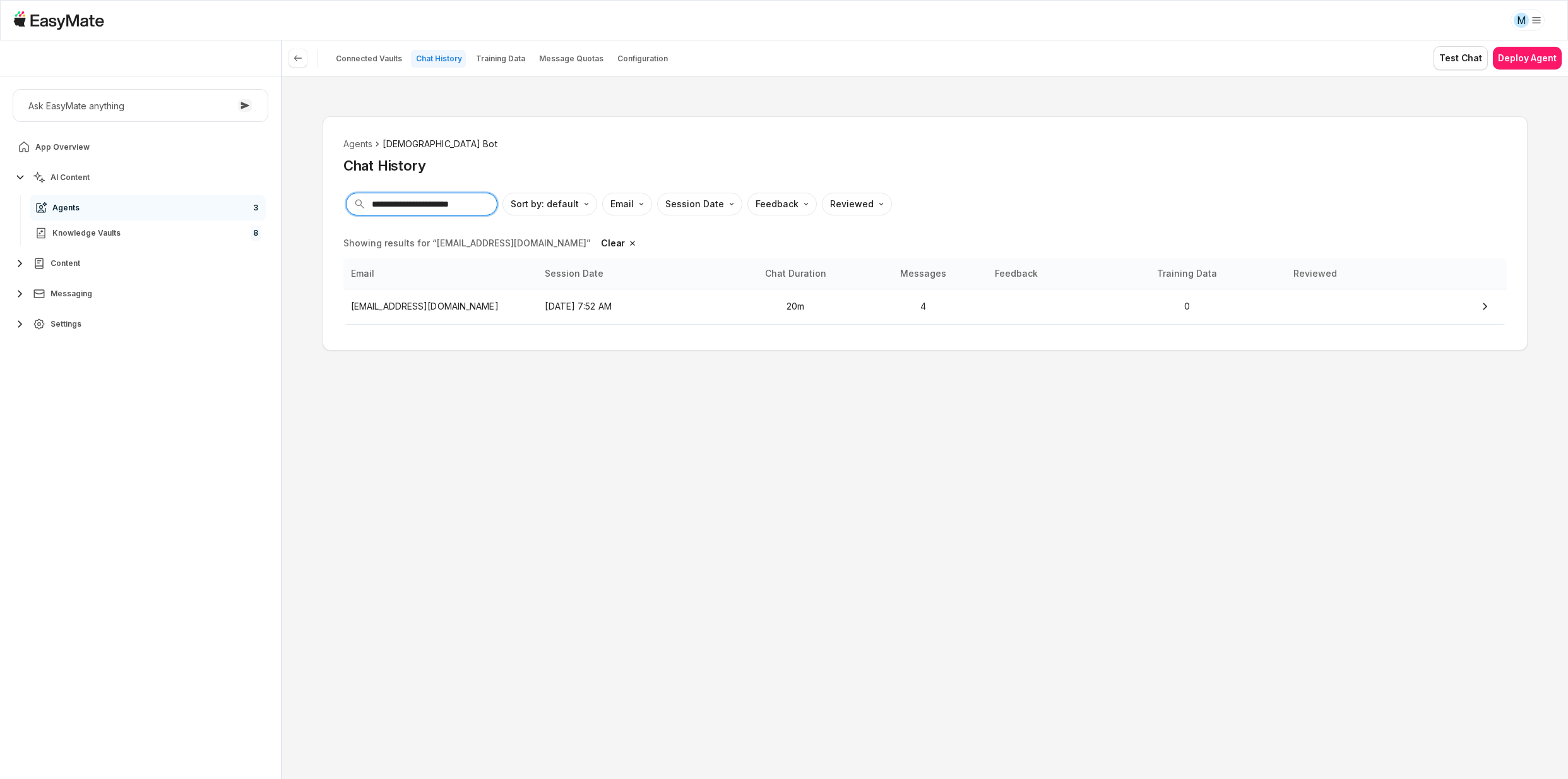
type input "**********"
click at [430, 208] on input "**********" at bounding box center [422, 204] width 152 height 23
type textarea "*"
click at [430, 208] on input "**********" at bounding box center [422, 204] width 152 height 23
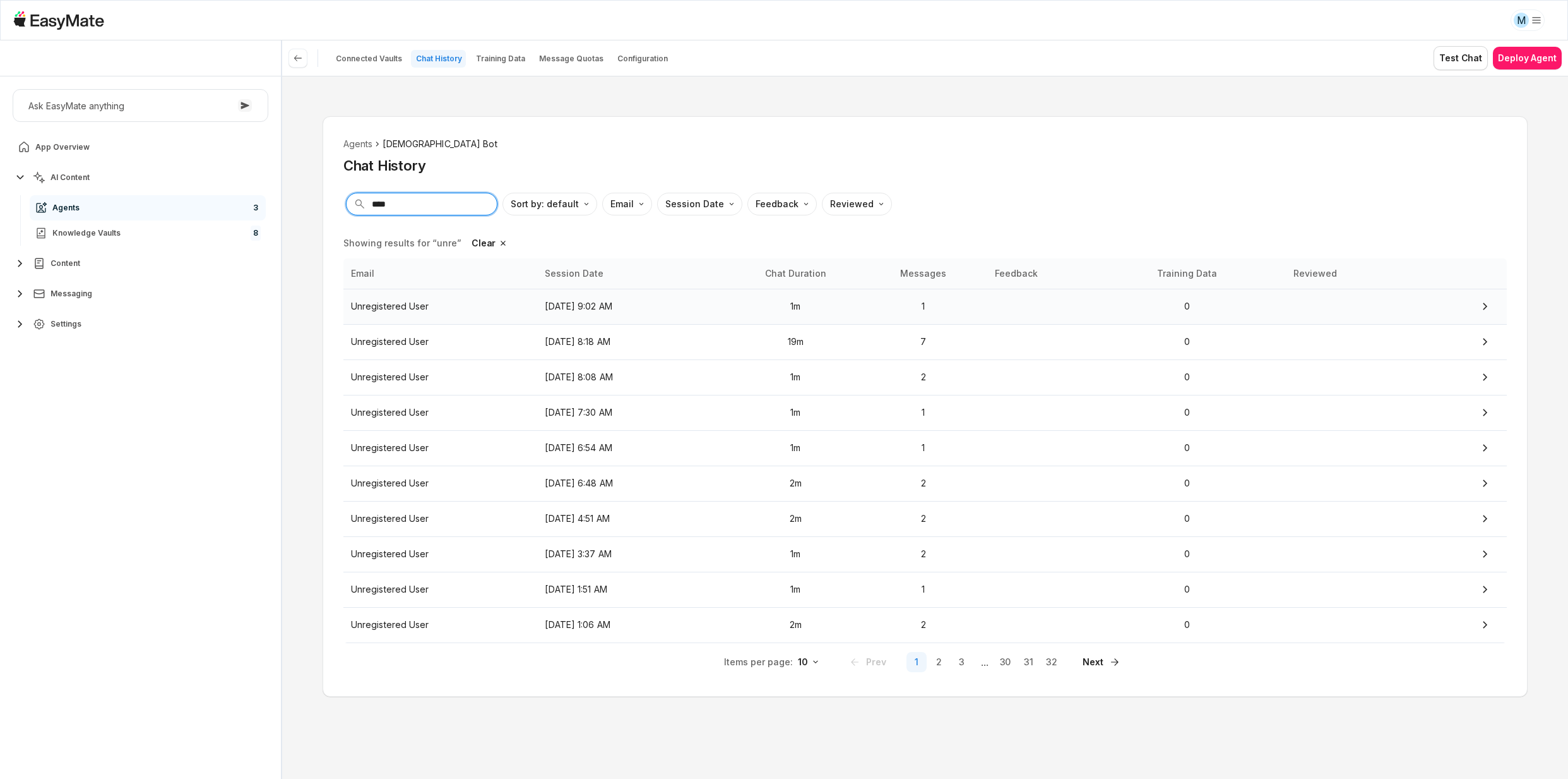
type input "****"
click at [428, 301] on p "Unregistered User" at bounding box center [440, 306] width 179 height 14
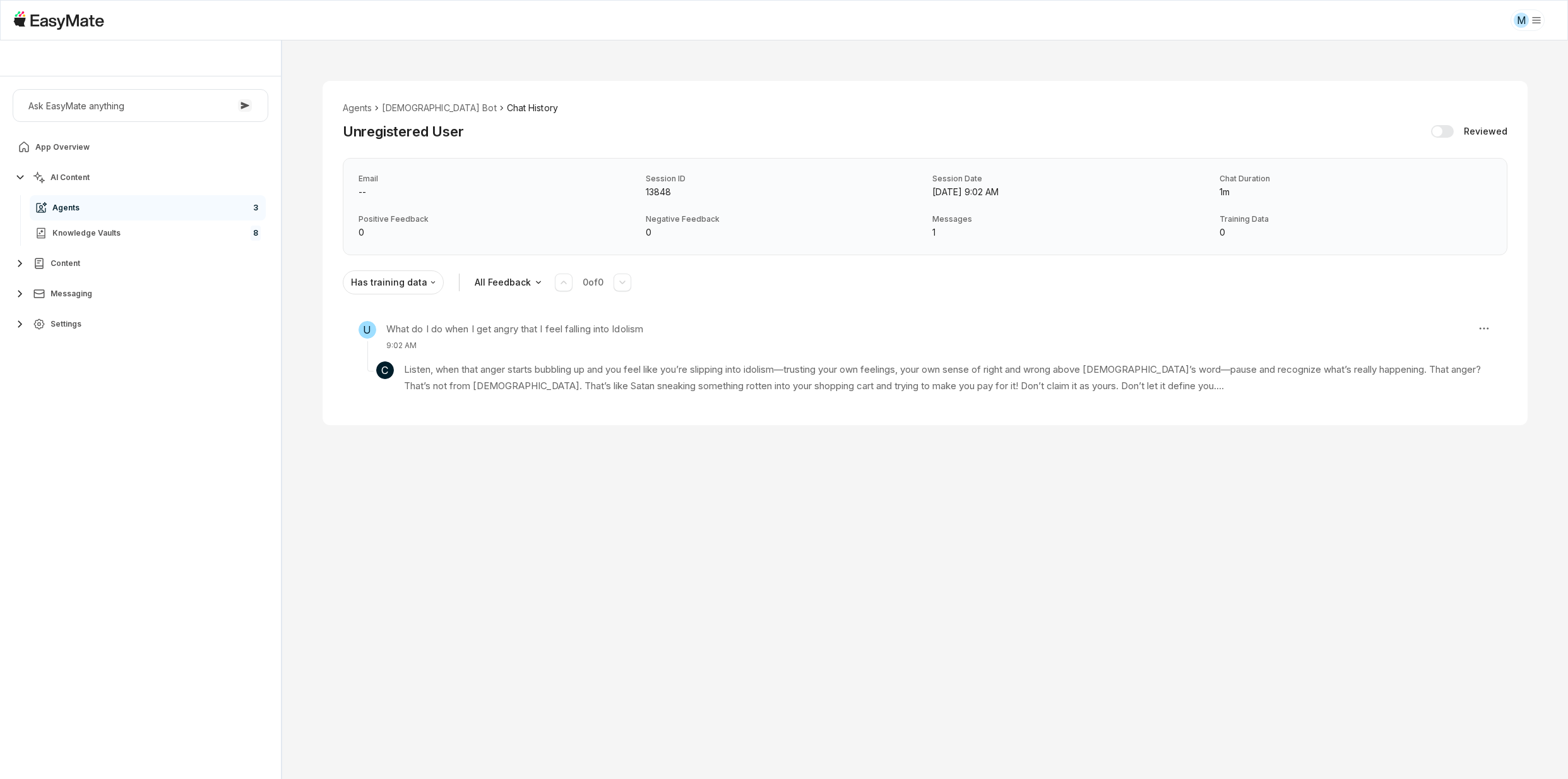
click at [109, 327] on button "Settings" at bounding box center [140, 323] width 256 height 25
click at [74, 449] on link "Users 4220" at bounding box center [147, 455] width 236 height 25
type textarea "*"
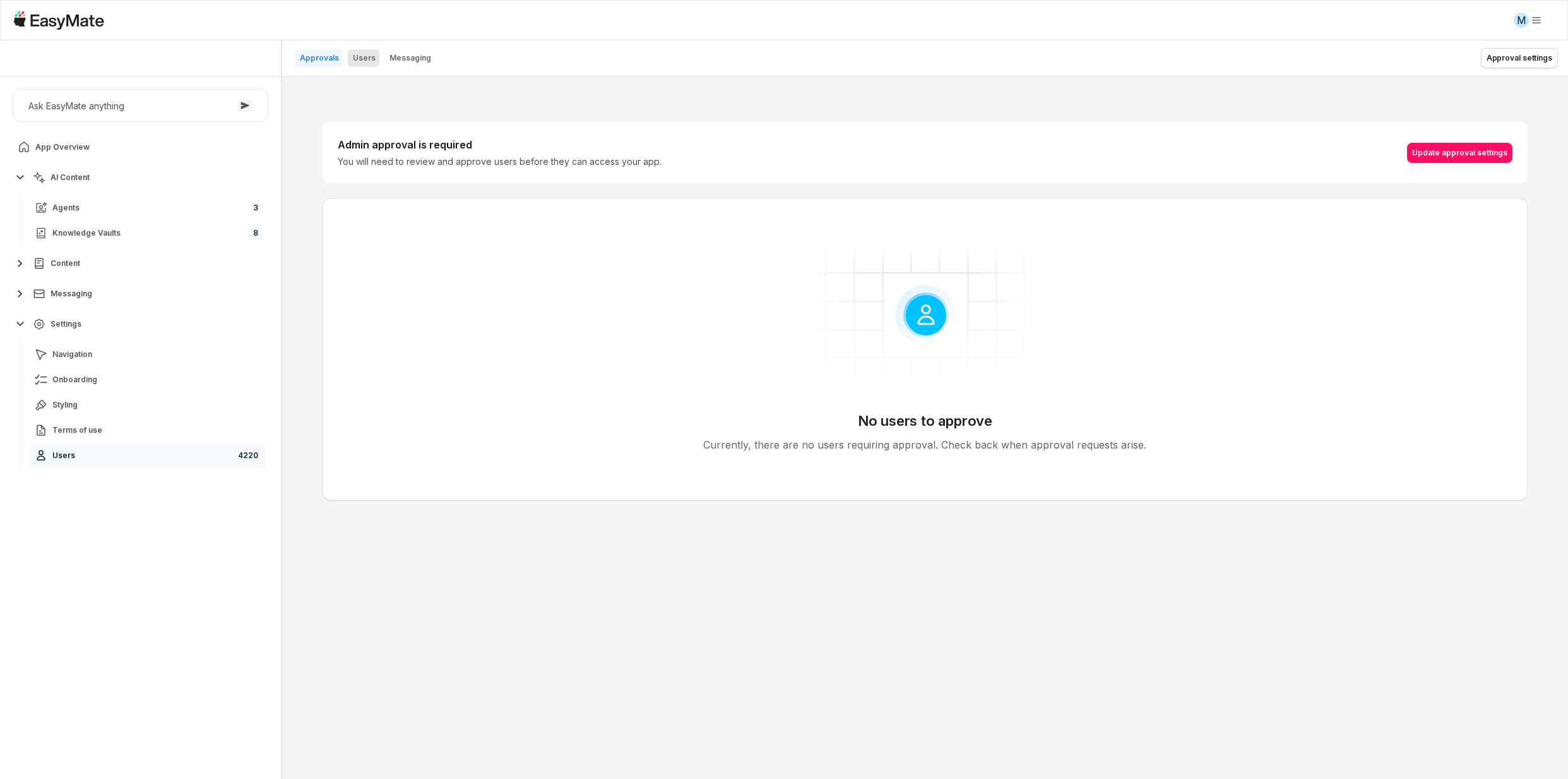
click at [373, 52] on button "Users" at bounding box center [364, 58] width 32 height 17
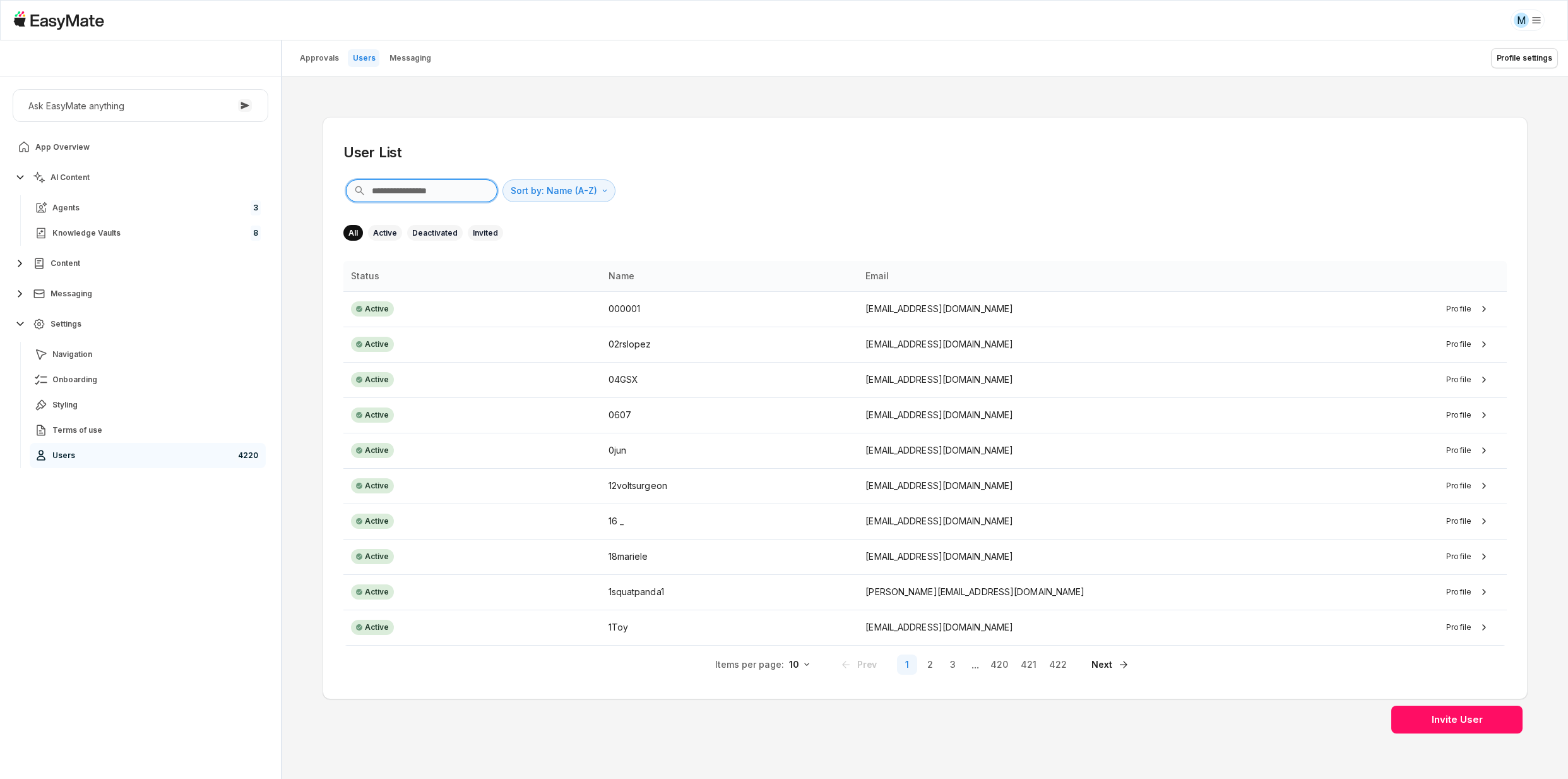
click at [412, 193] on input "text" at bounding box center [422, 191] width 152 height 23
paste input "****"
type input "****"
click at [937, 664] on button "2" at bounding box center [930, 664] width 20 height 20
click at [949, 665] on button "3" at bounding box center [952, 664] width 20 height 20
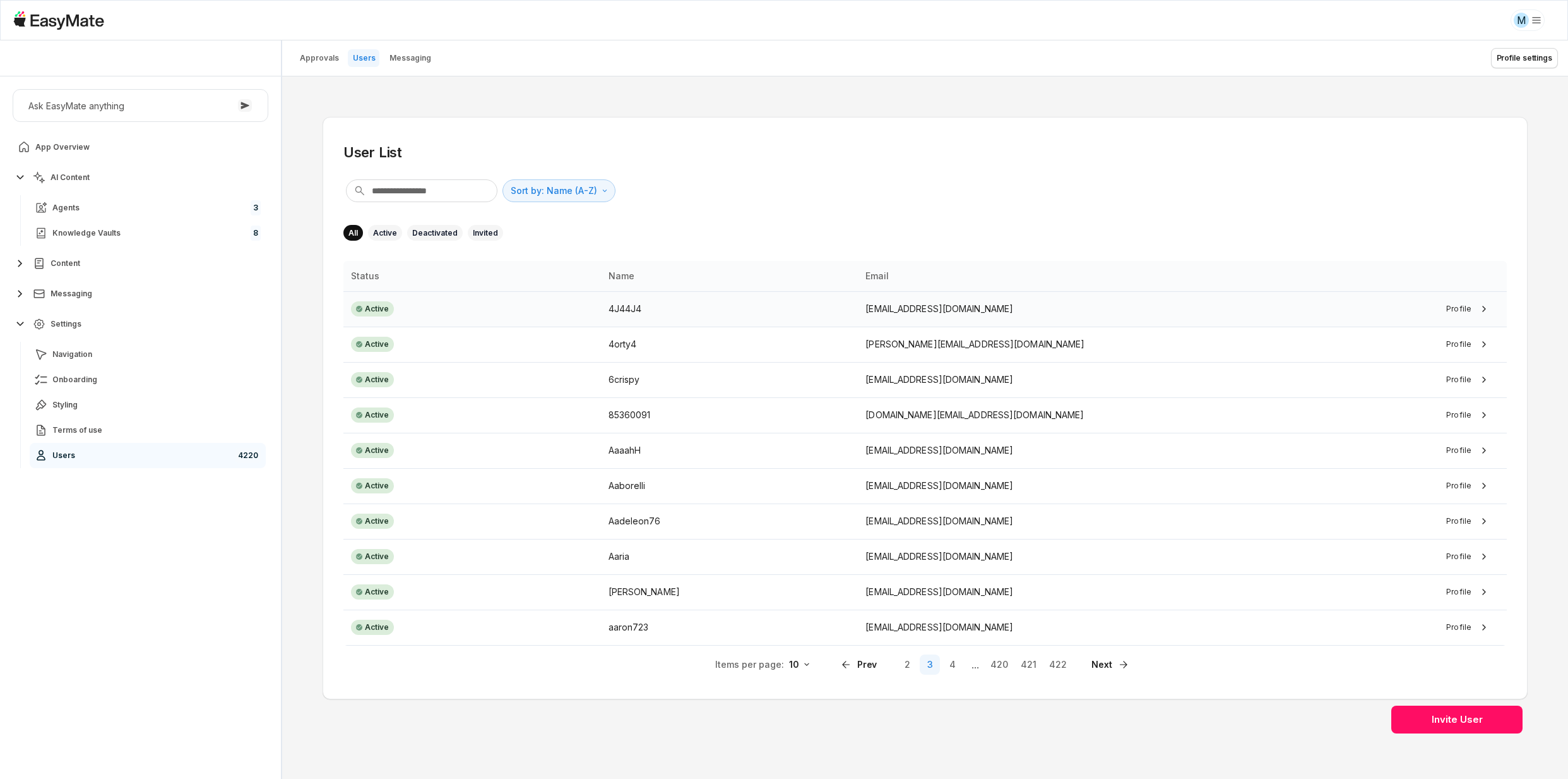
click at [764, 313] on div "4J44J4" at bounding box center [729, 309] width 242 height 14
click at [546, 200] on html "M Core of the Heart Ask EasyMate anything App Overview AI Content Agents 3 Know…" at bounding box center [784, 390] width 1568 height 779
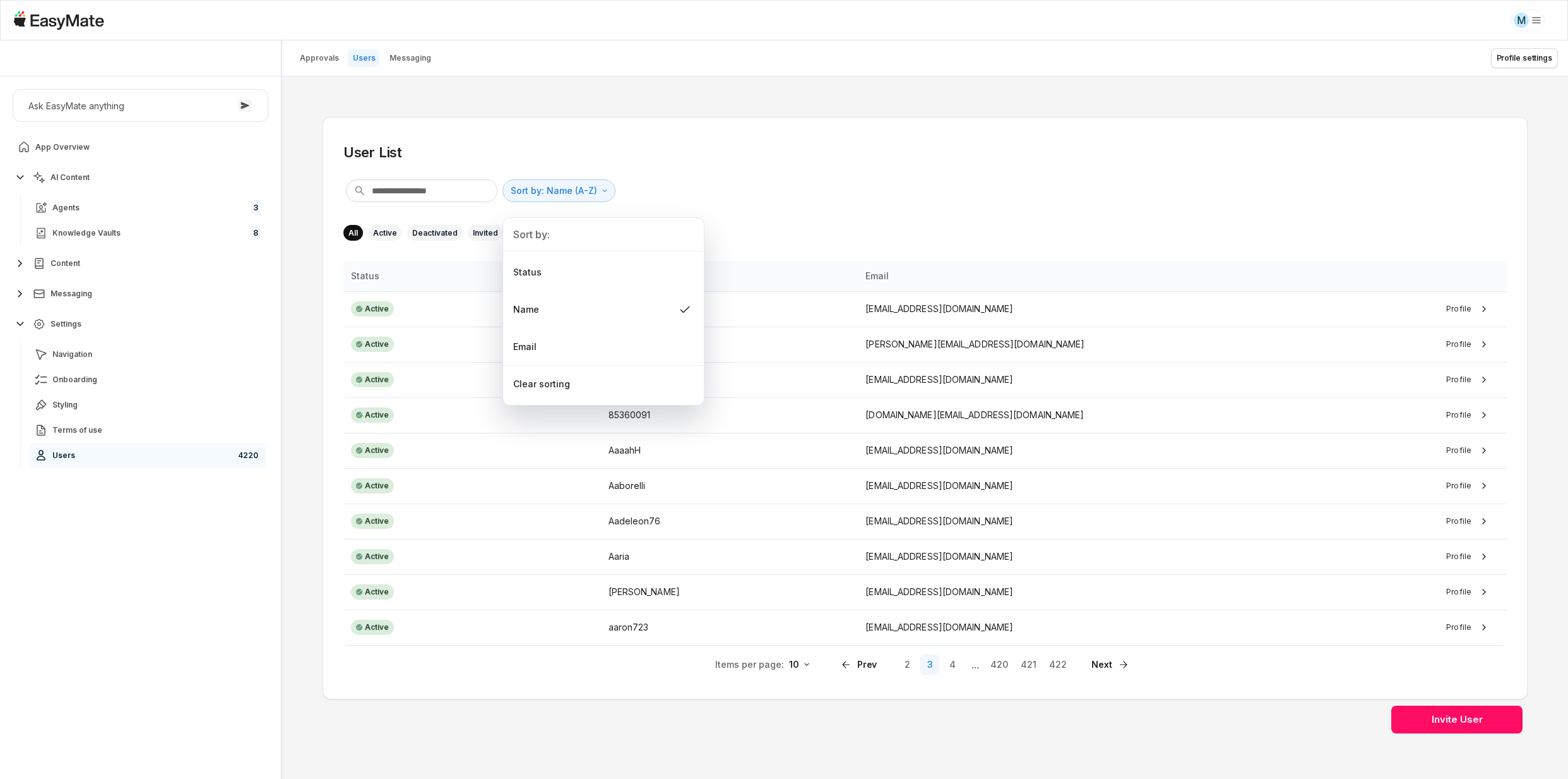
click at [548, 197] on html "M Core of the Heart Ask EasyMate anything App Overview AI Content Agents 3 Know…" at bounding box center [784, 390] width 1568 height 779
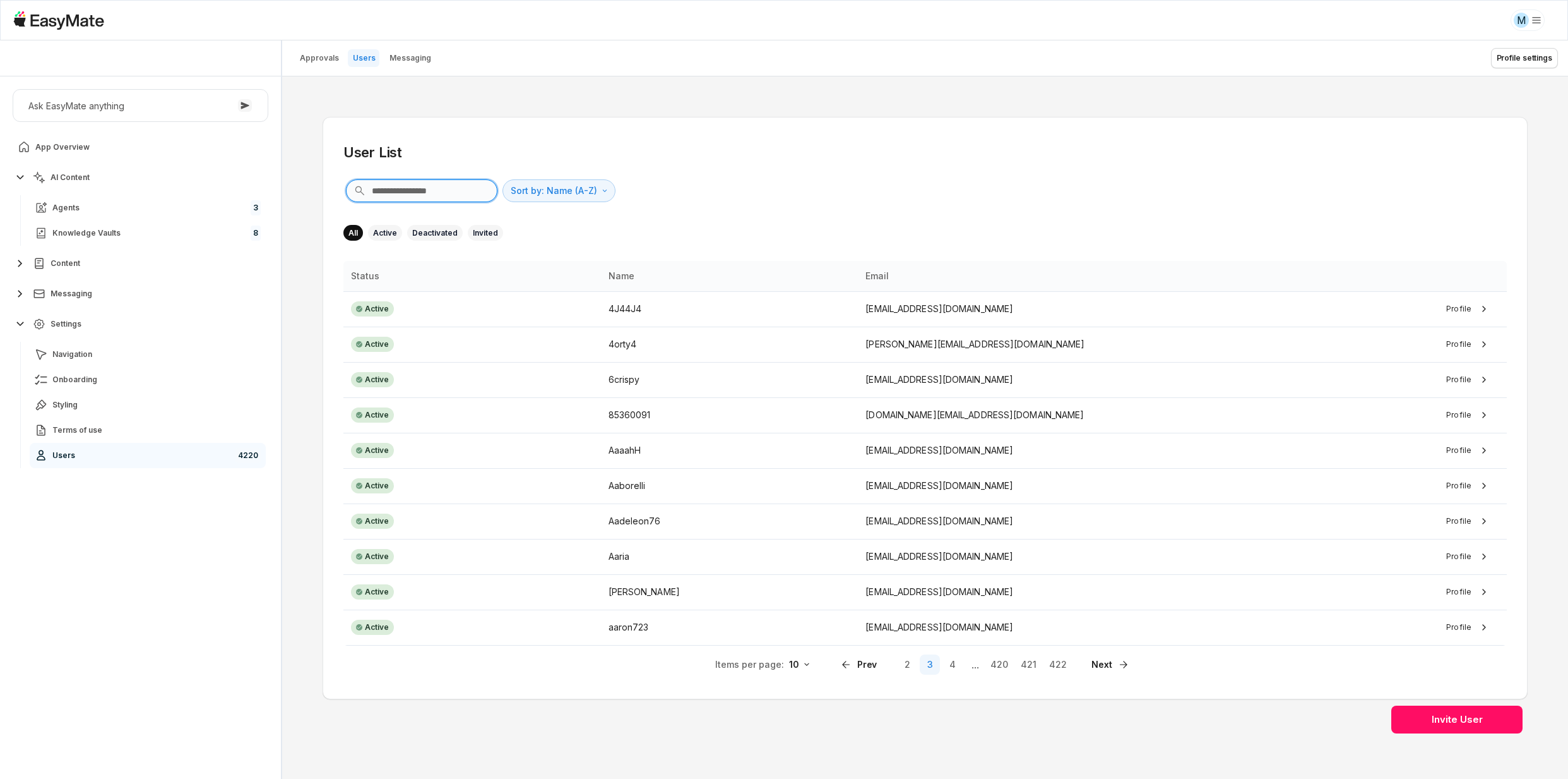
click at [459, 194] on input "text" at bounding box center [422, 191] width 152 height 23
click at [122, 210] on link "Agents 3" at bounding box center [147, 207] width 236 height 25
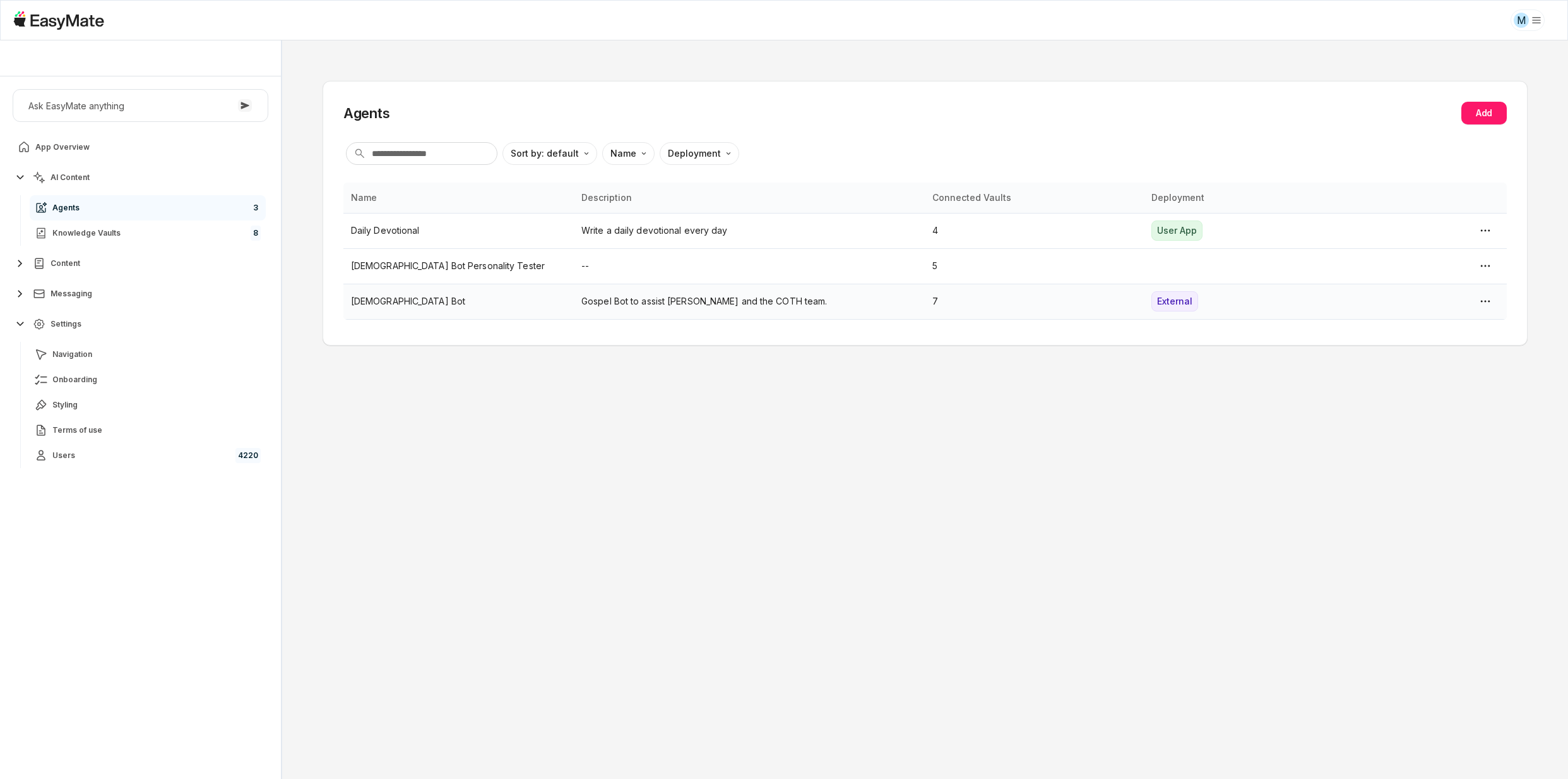
click at [441, 295] on p "[DEMOGRAPHIC_DATA] Bot" at bounding box center [458, 301] width 216 height 14
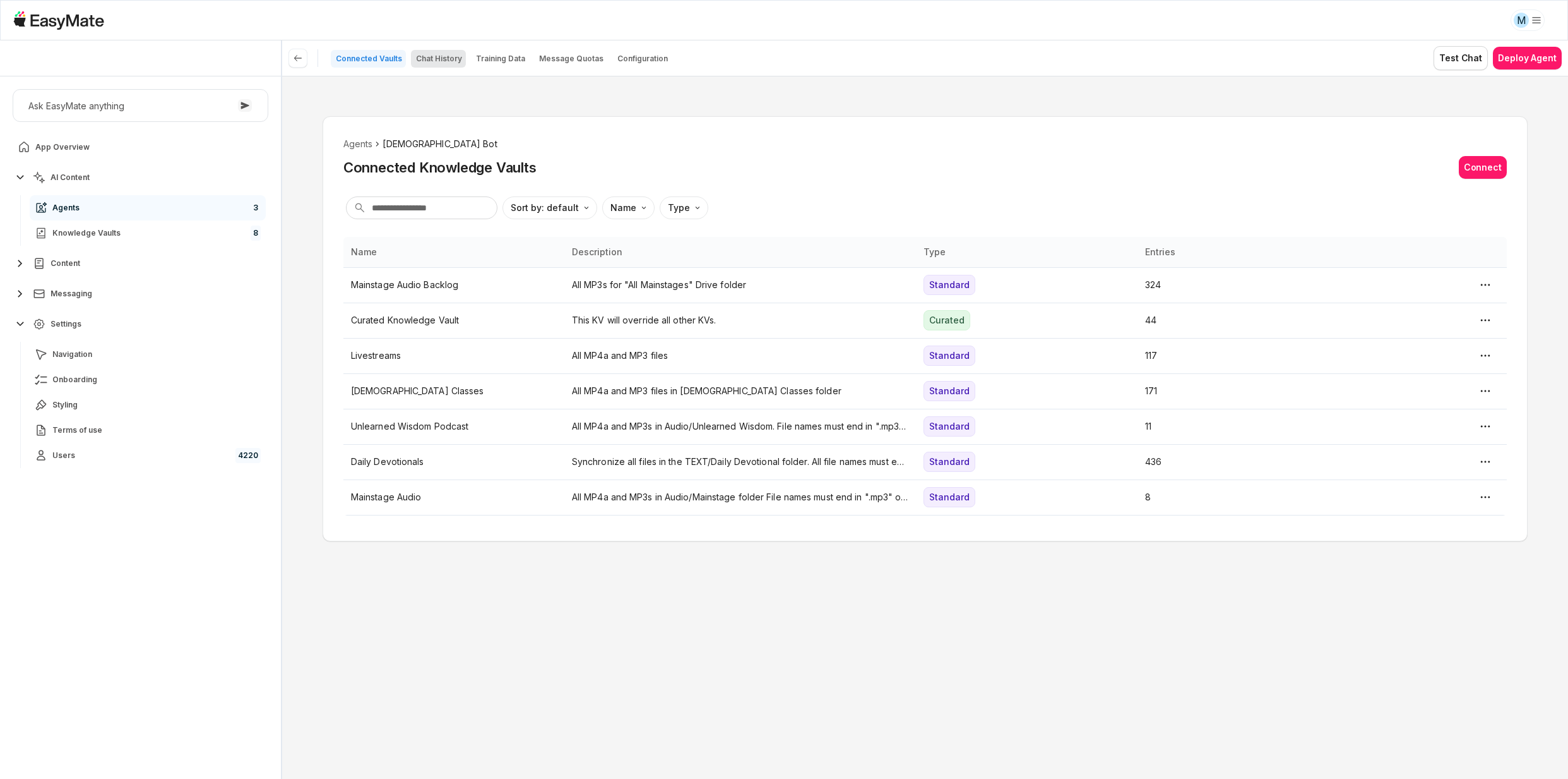
click at [453, 50] on button "Chat History" at bounding box center [438, 58] width 55 height 17
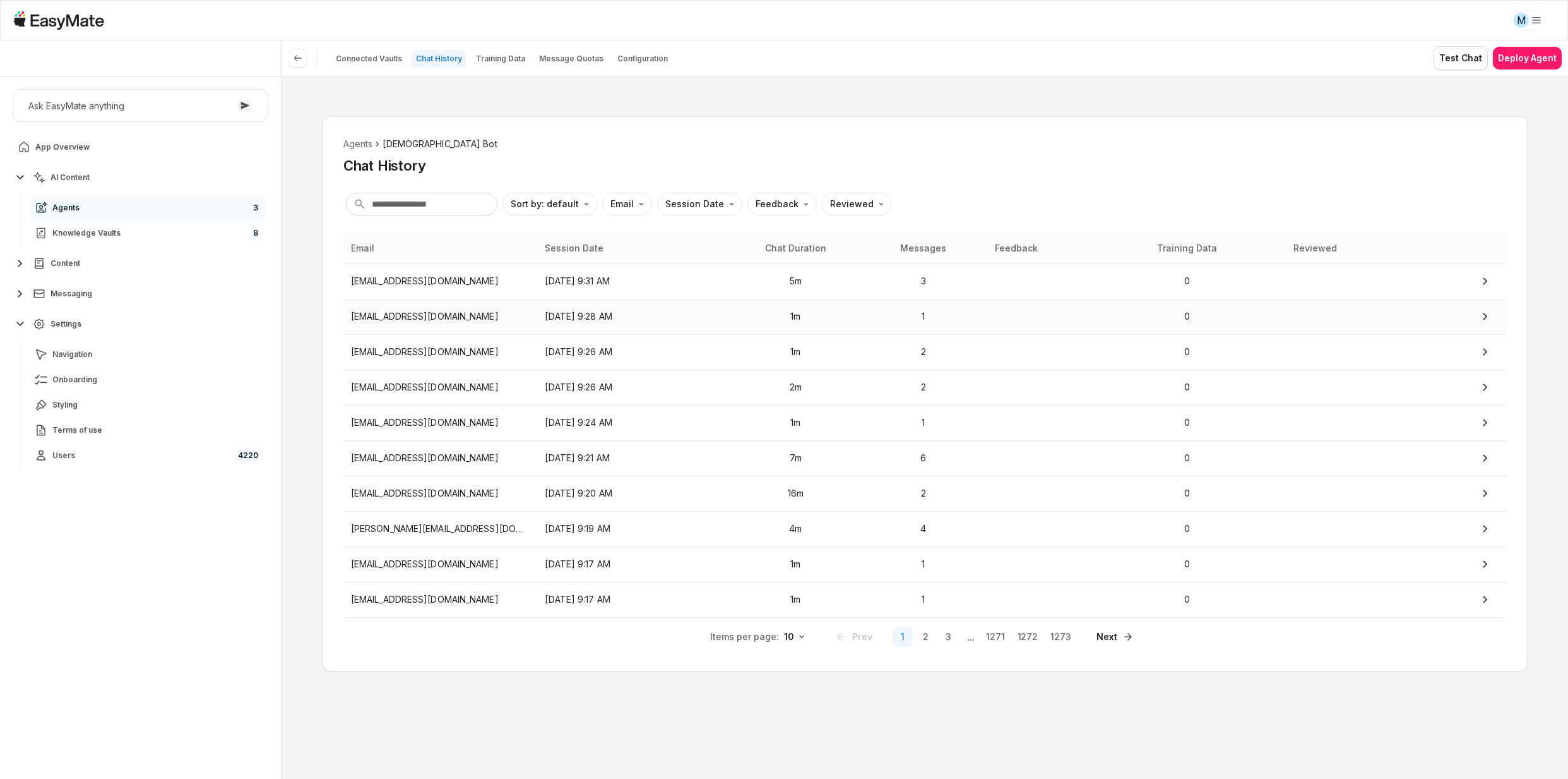
click at [461, 324] on td "[EMAIL_ADDRESS][DOMAIN_NAME]" at bounding box center [440, 316] width 194 height 36
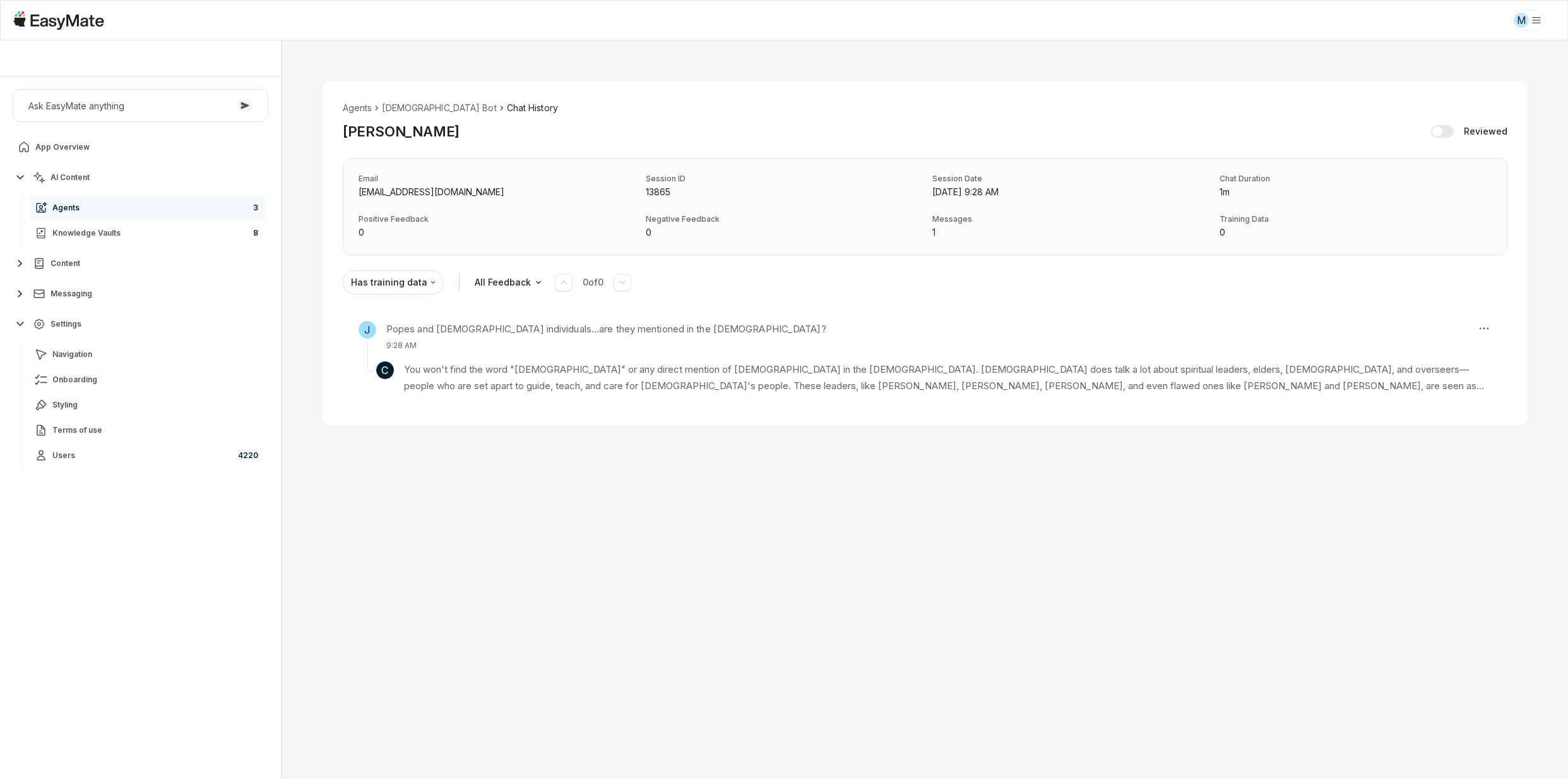
type textarea "*"
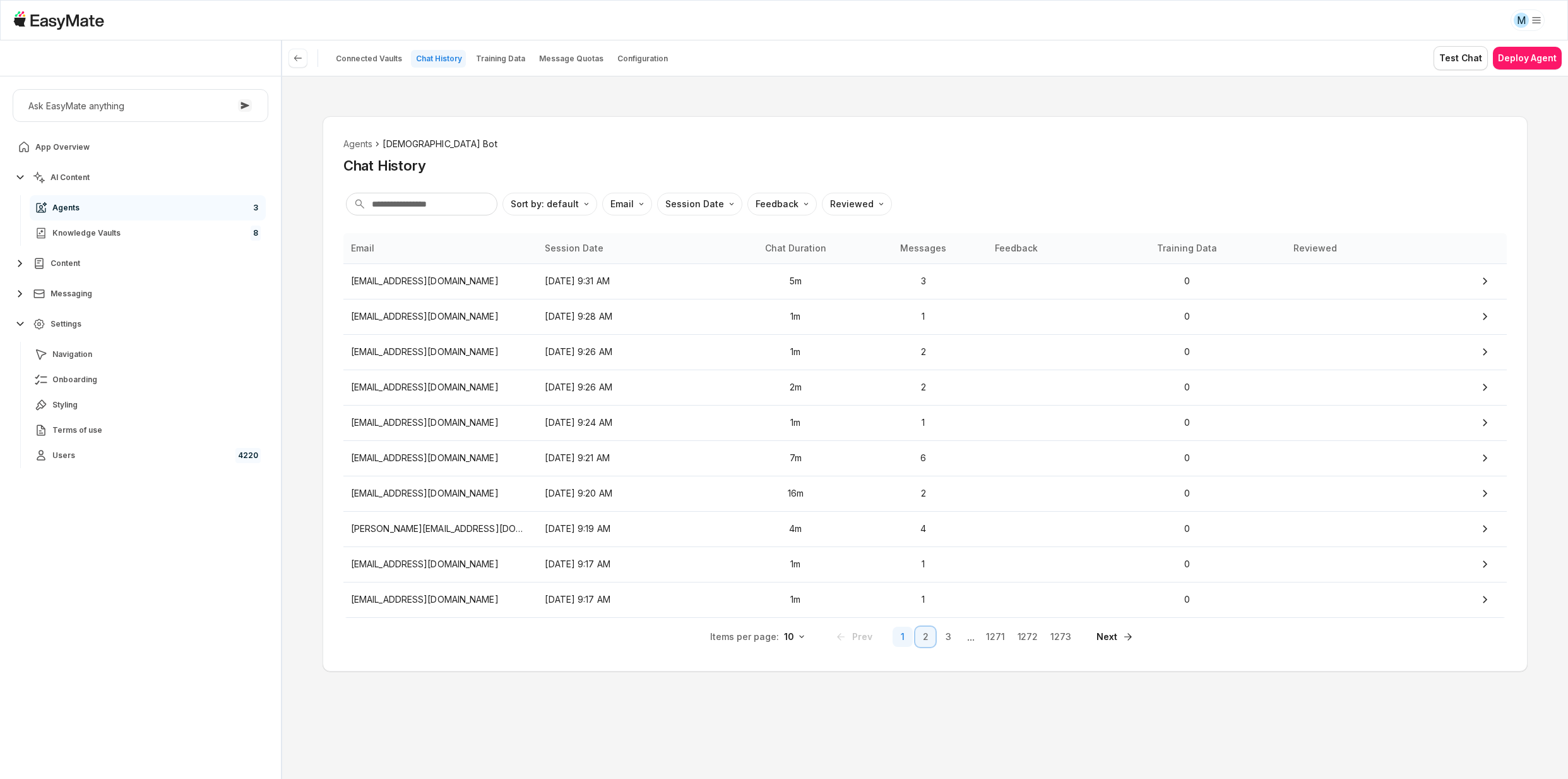
click at [927, 629] on button "2" at bounding box center [925, 636] width 20 height 20
click at [438, 195] on input "text" at bounding box center [422, 204] width 152 height 23
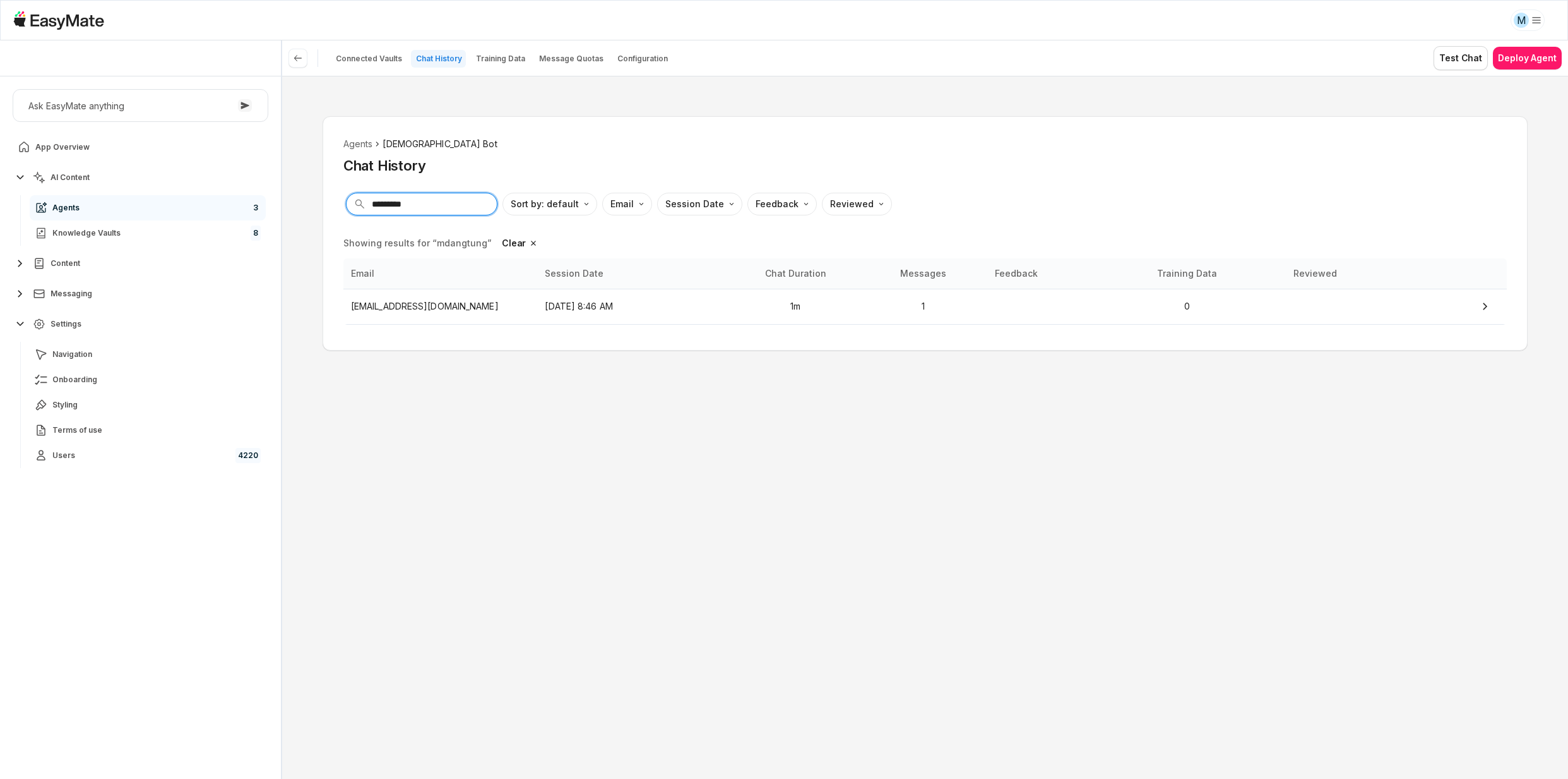
type input "*********"
type textarea "*"
click at [416, 224] on div "Agents Gospel Bot Chat History ********* Sort by: default Direction Email Sessi…" at bounding box center [925, 233] width 1205 height 235
click at [417, 212] on input "*********" at bounding box center [422, 204] width 152 height 23
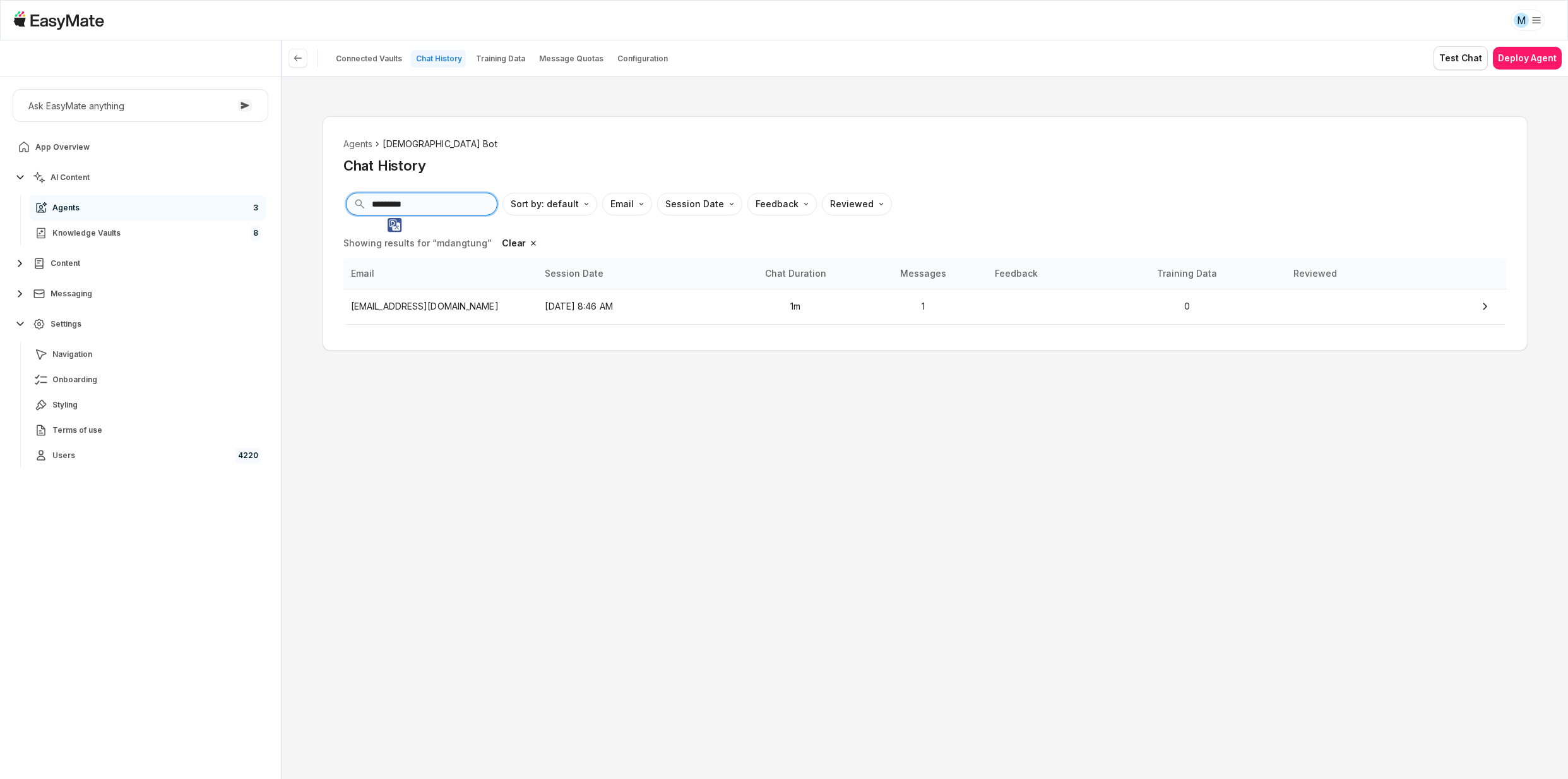
paste input "**********"
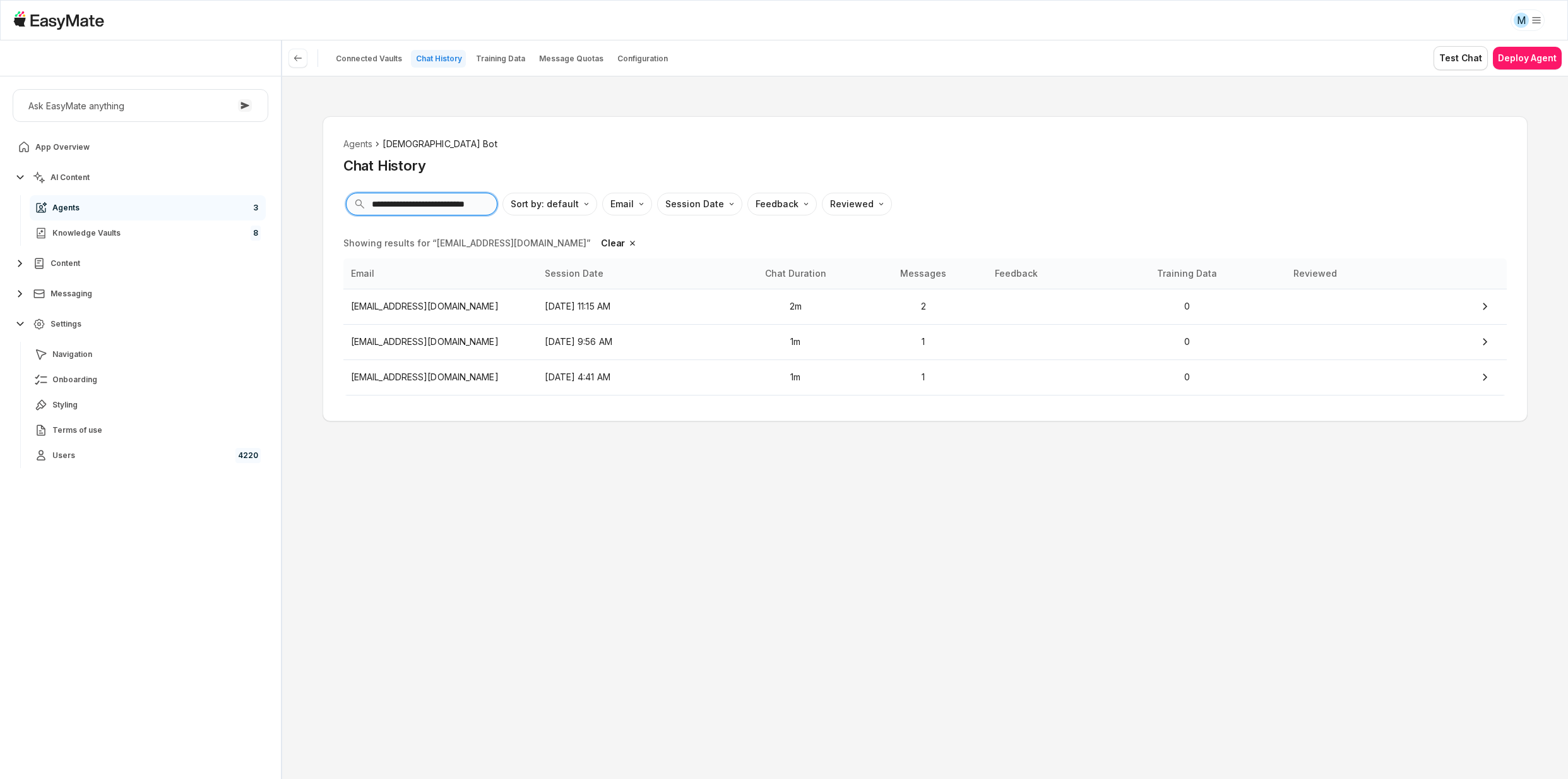
click at [419, 200] on input "**********" at bounding box center [422, 204] width 152 height 23
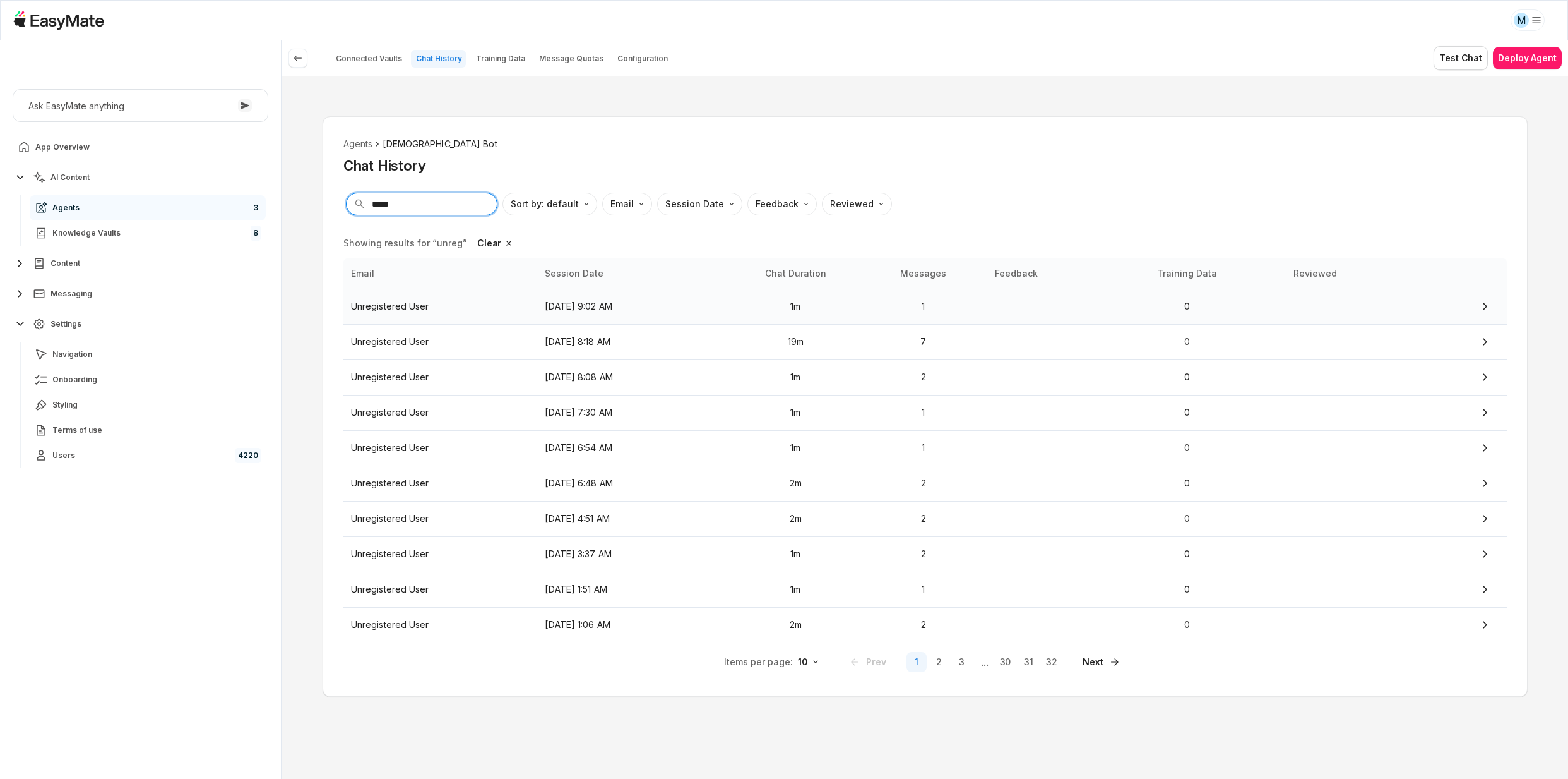
type input "*****"
click at [601, 308] on p "[DATE] 9:02 AM" at bounding box center [634, 306] width 179 height 14
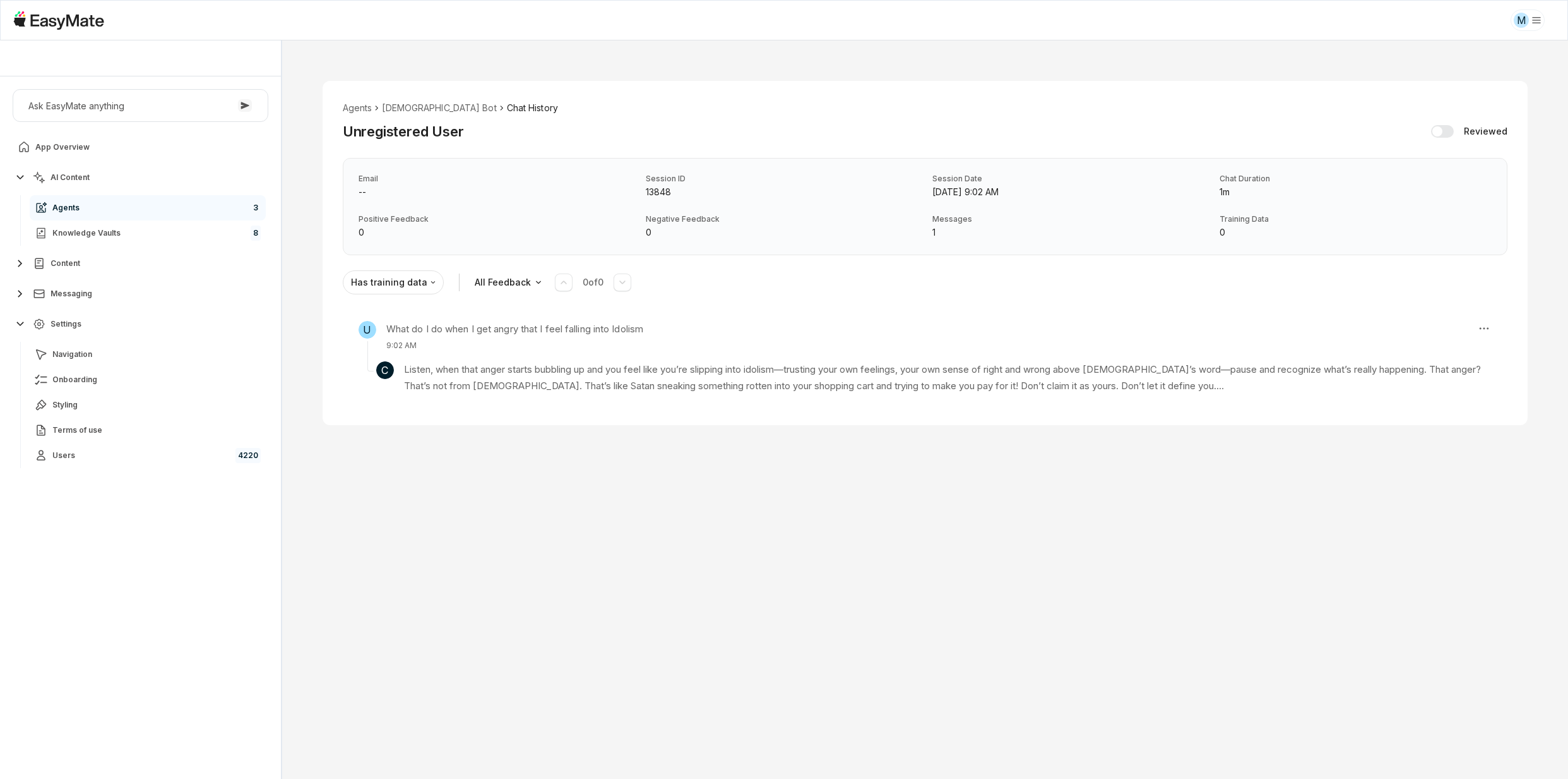
click at [656, 194] on p "13848" at bounding box center [782, 192] width 272 height 14
copy p "13848"
type textarea "*"
